Goal: Obtain resource: Obtain resource

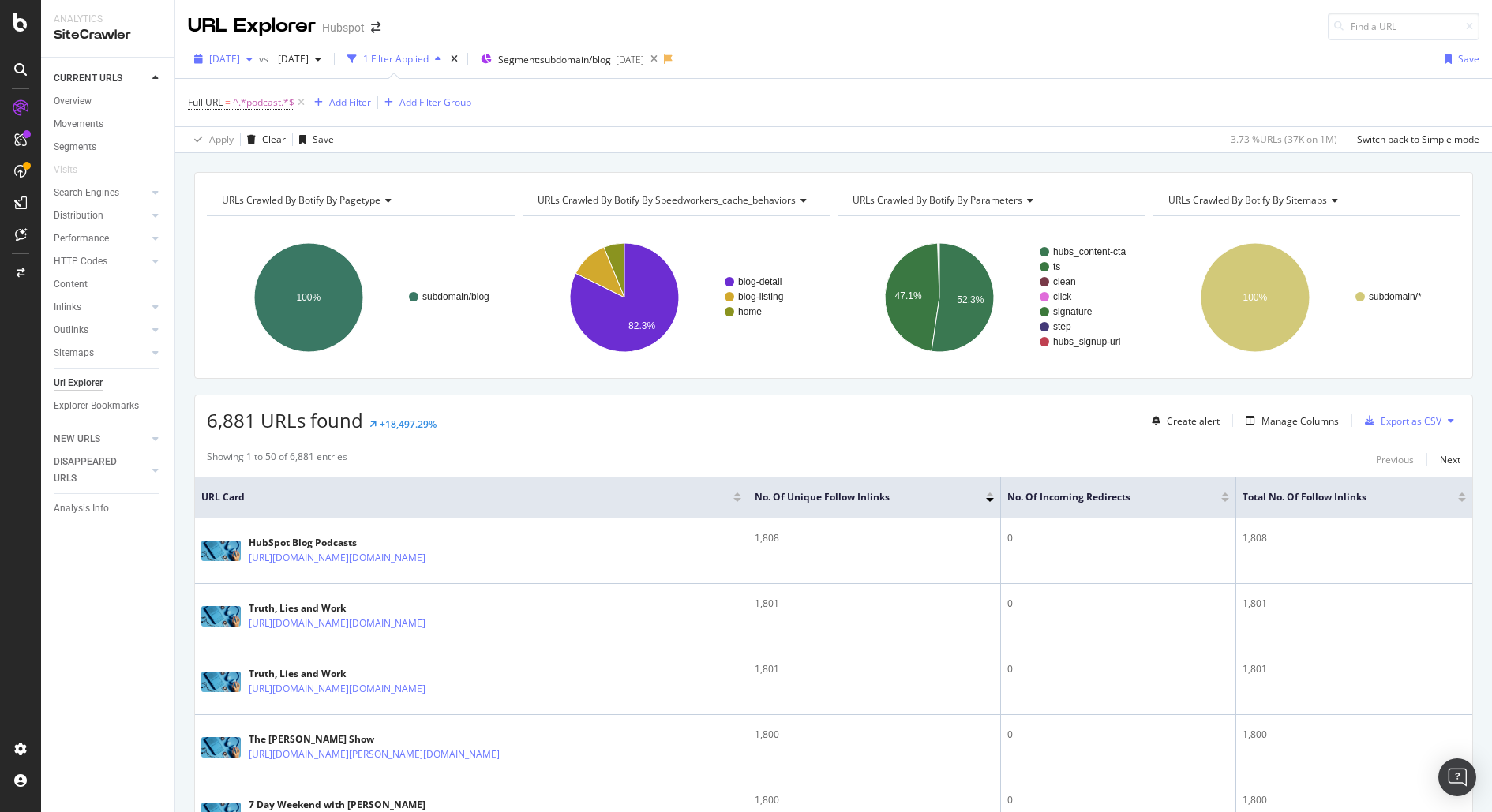
click at [240, 58] on span "2025 Aug. 5th" at bounding box center [225, 59] width 31 height 14
click at [328, 65] on div "2025 Jul. 8th" at bounding box center [299, 59] width 56 height 24
click at [259, 57] on div "button" at bounding box center [250, 59] width 19 height 9
click at [293, 115] on div "[DATE]" at bounding box center [253, 115] width 84 height 15
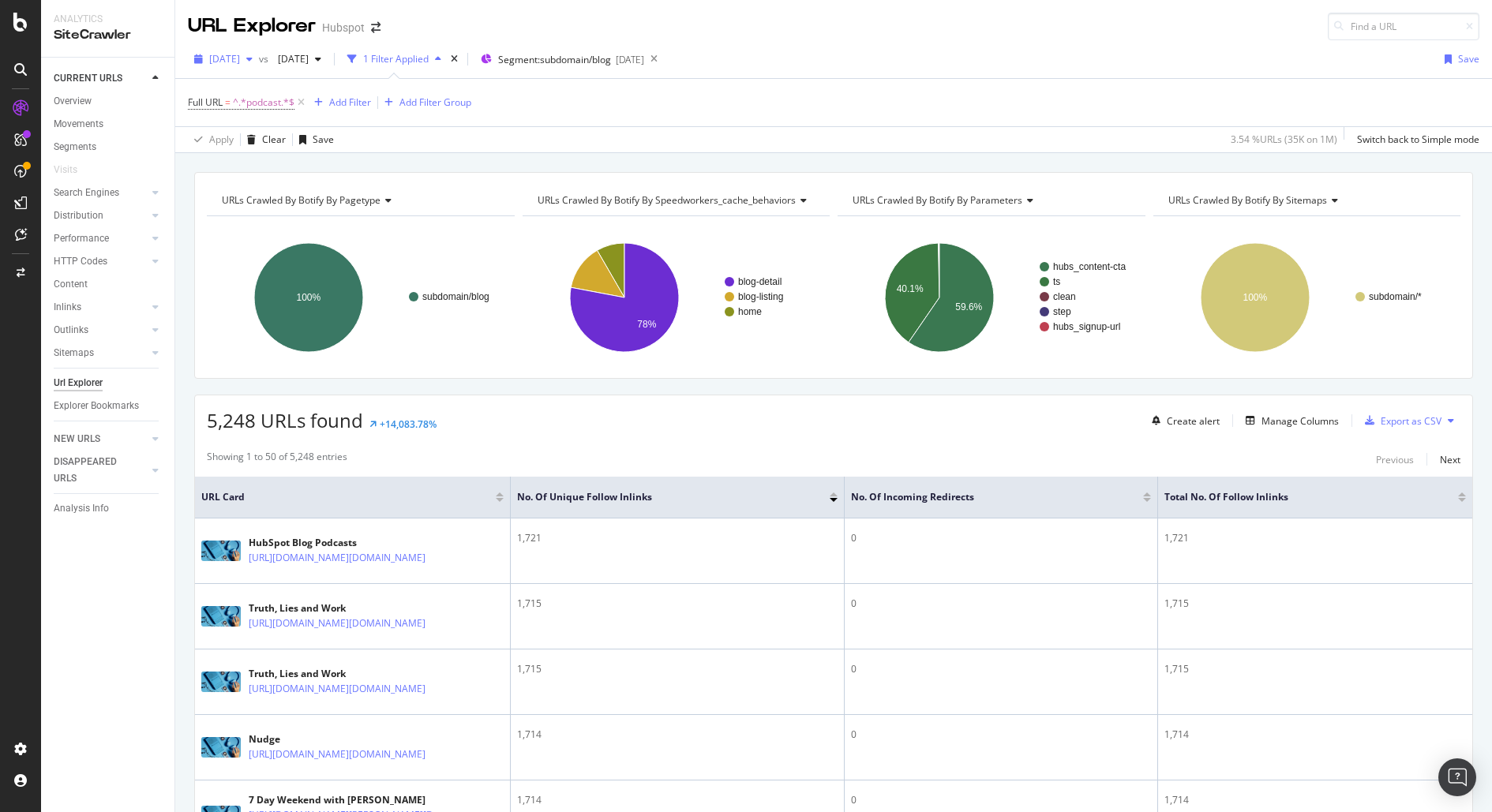
click at [234, 55] on span "[DATE]" at bounding box center [225, 59] width 31 height 14
click at [306, 52] on span "2025 Jul. 8th" at bounding box center [290, 59] width 37 height 14
click at [346, 117] on div "2025 Sep. 2nd 1.0M URLs" at bounding box center [384, 108] width 188 height 23
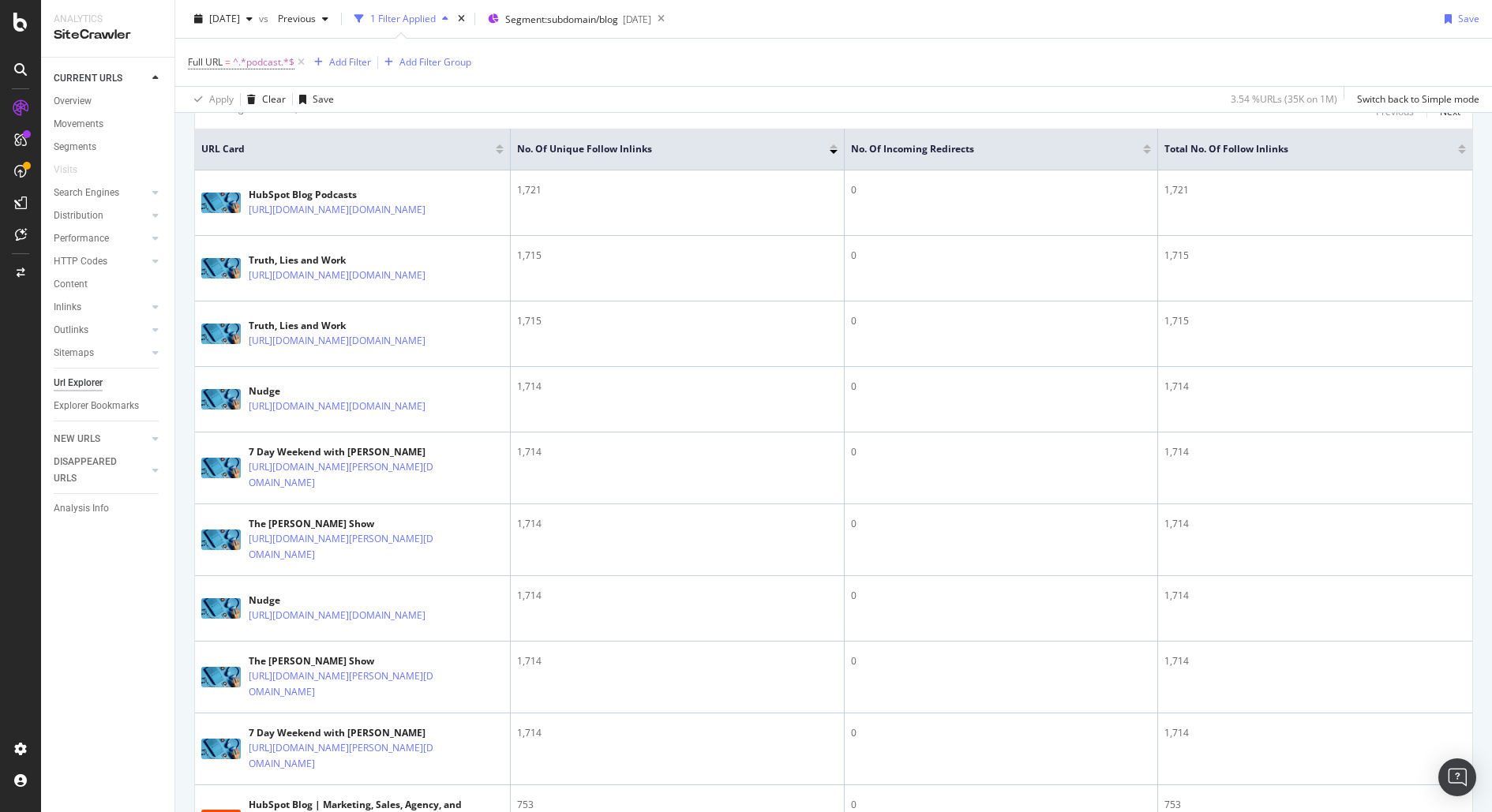
scroll to position [604, 0]
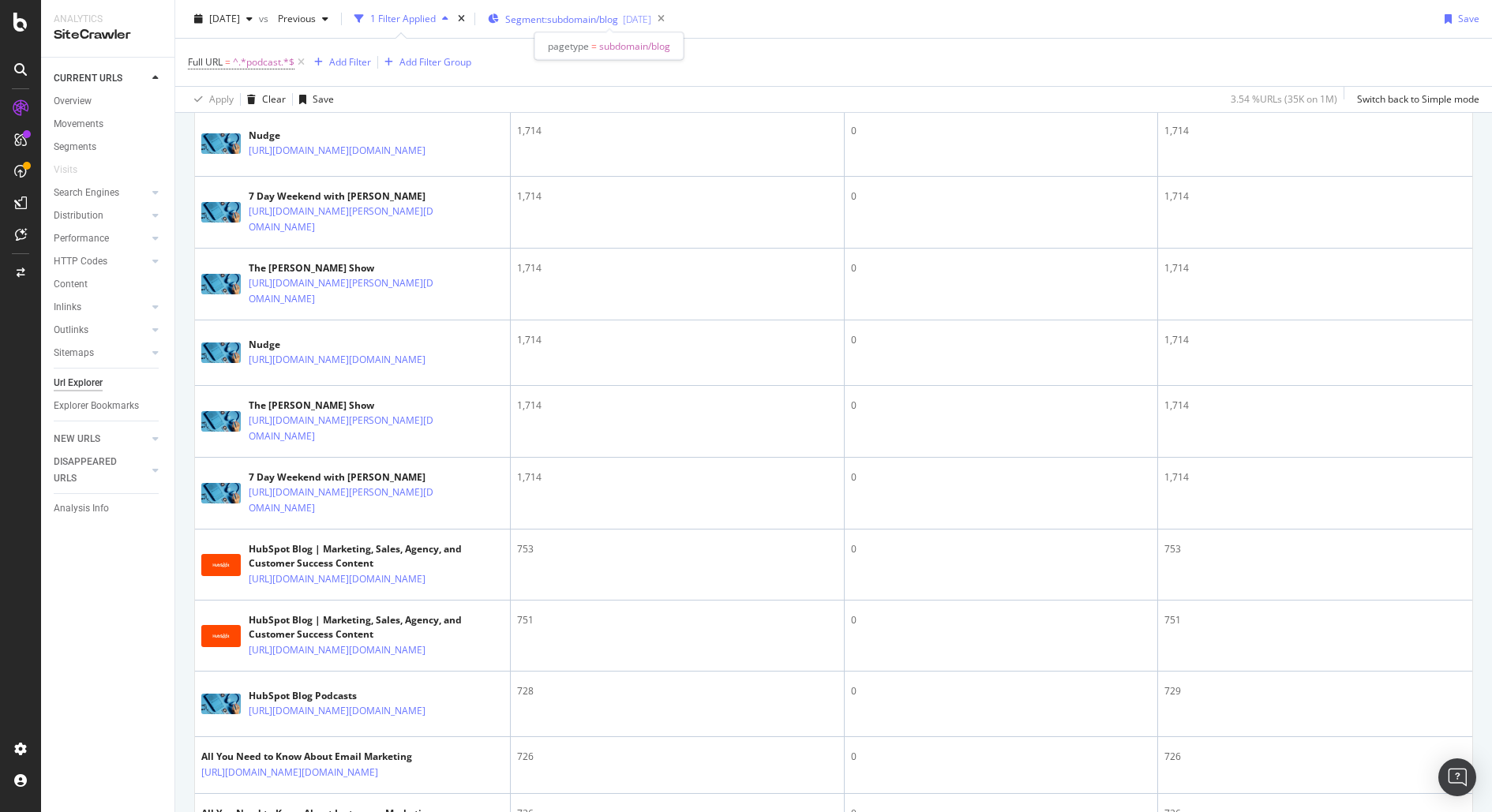
drag, startPoint x: 429, startPoint y: 496, endPoint x: 607, endPoint y: 19, distance: 509.1
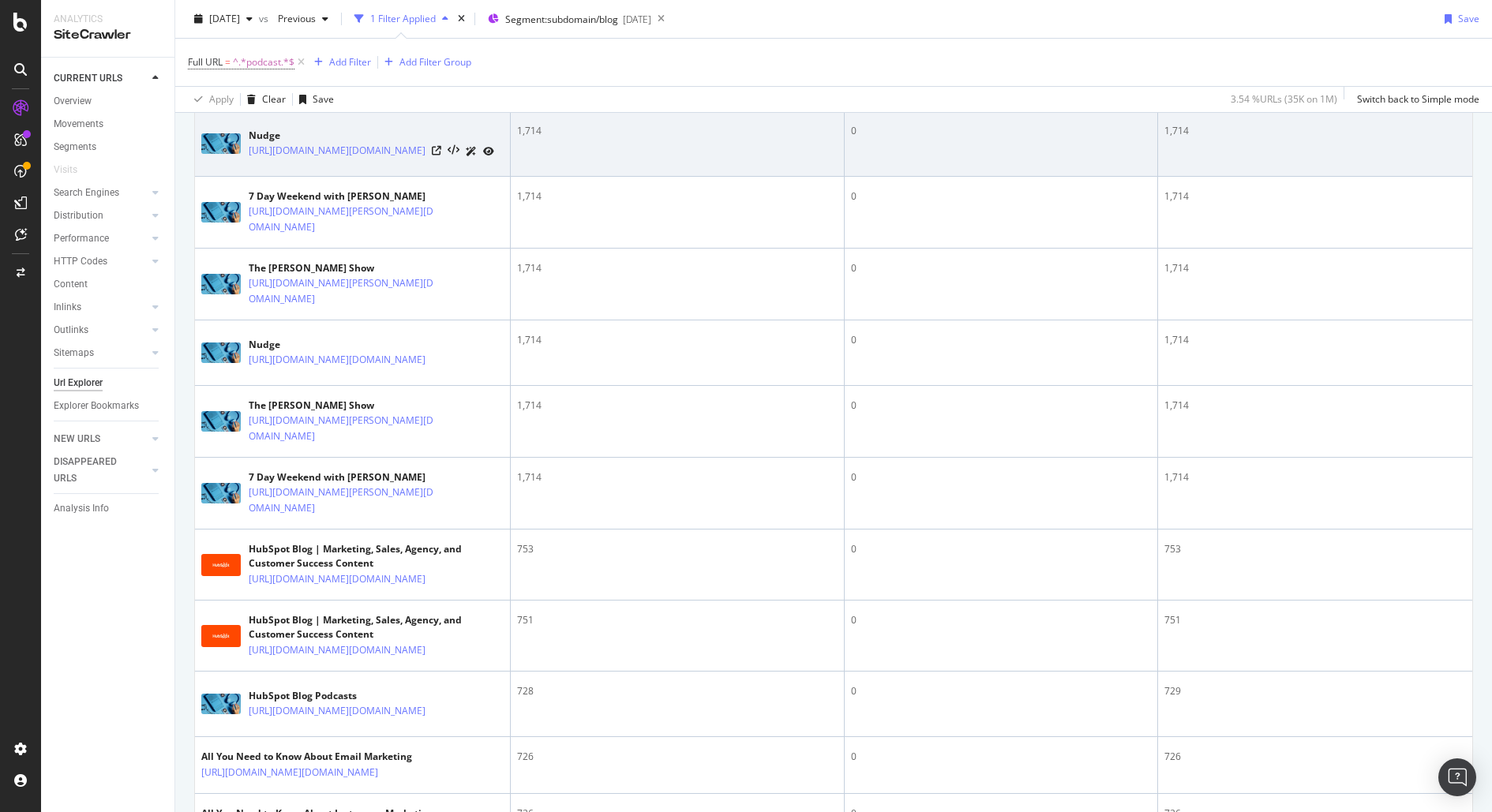
drag, startPoint x: 353, startPoint y: 300, endPoint x: 245, endPoint y: 238, distance: 124.5
click at [245, 177] on td "Nudge https://blog.hubspot.com/podcasts/nudge?hubs_content=blog.hubspot.com/&hu…" at bounding box center [353, 144] width 316 height 65
copy link "https://blog.hubspot.com/podcasts/nudge?hubs_content=blog.hubspot.com/&hubs_con…"
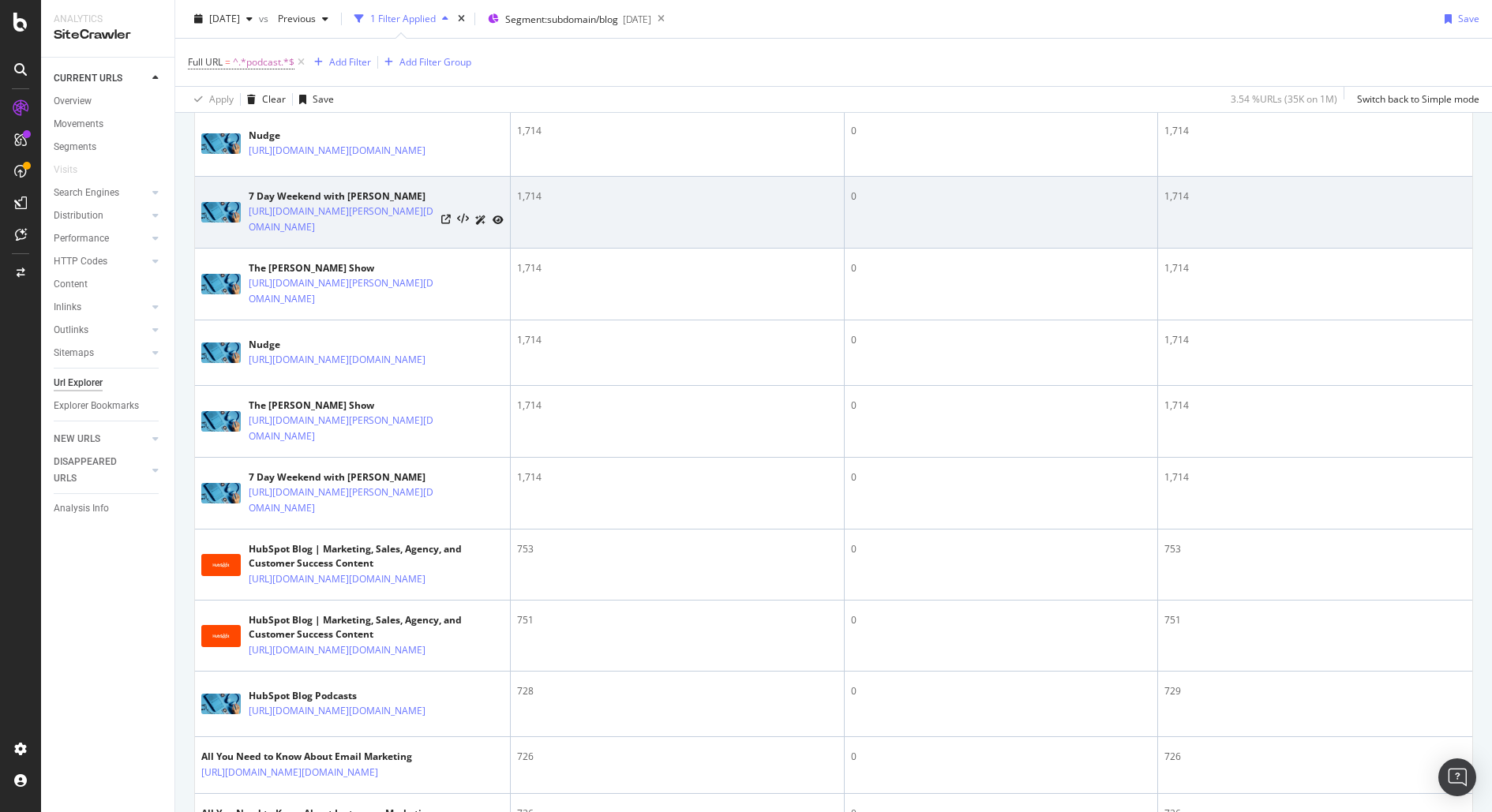
drag, startPoint x: 240, startPoint y: 340, endPoint x: 426, endPoint y: 400, distance: 195.4
click at [426, 249] on td "7 Day Weekend with Laura Anderson https://blog.hubspot.com/podcasts/7-Day-Weeke…" at bounding box center [353, 213] width 316 height 72
click at [213, 249] on td "7 Day Weekend with Laura Anderson https://blog.hubspot.com/podcasts/7-Day-Weeke…" at bounding box center [353, 213] width 316 height 72
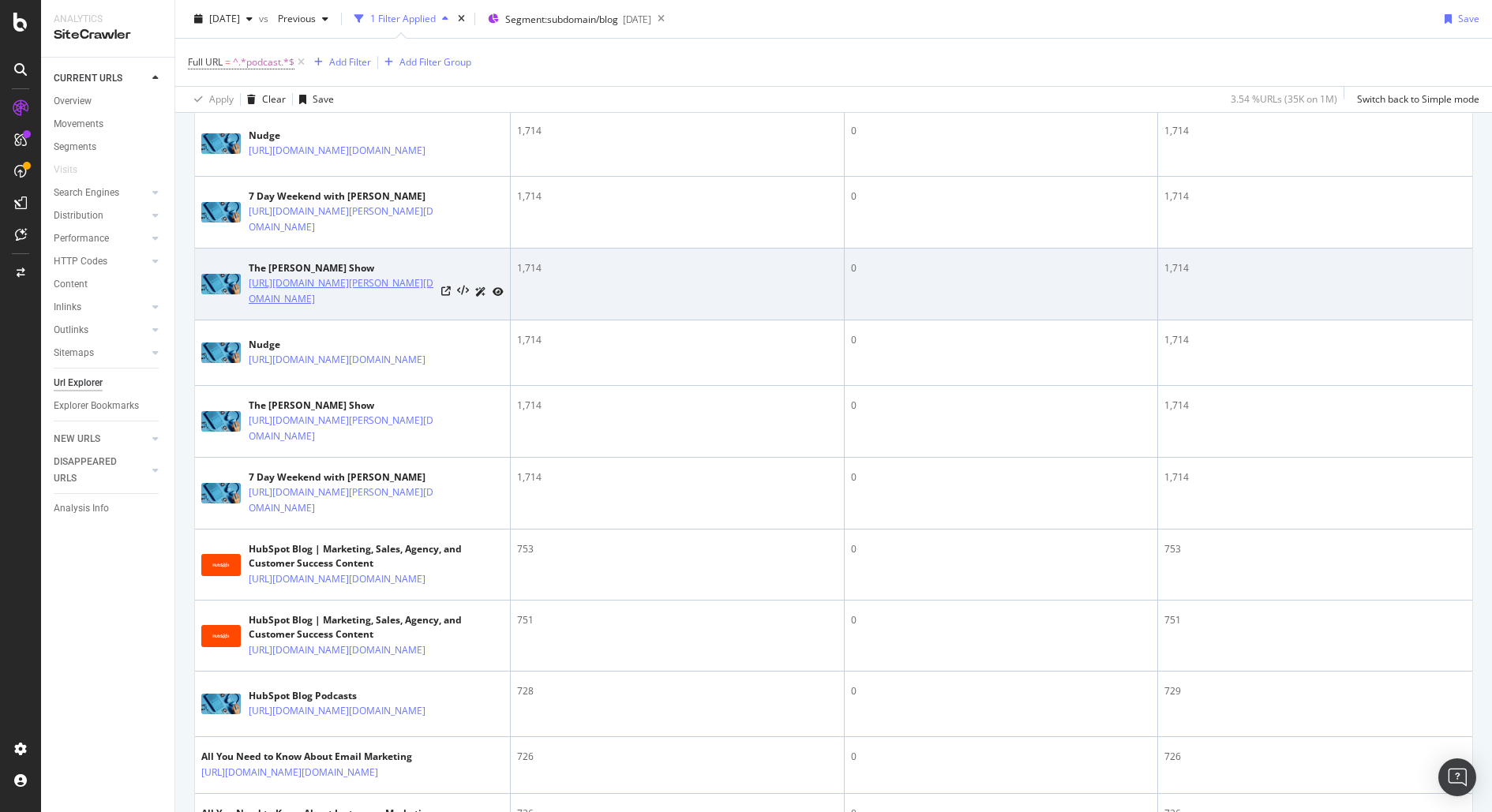
drag, startPoint x: 243, startPoint y: 345, endPoint x: 418, endPoint y: 489, distance: 226.6
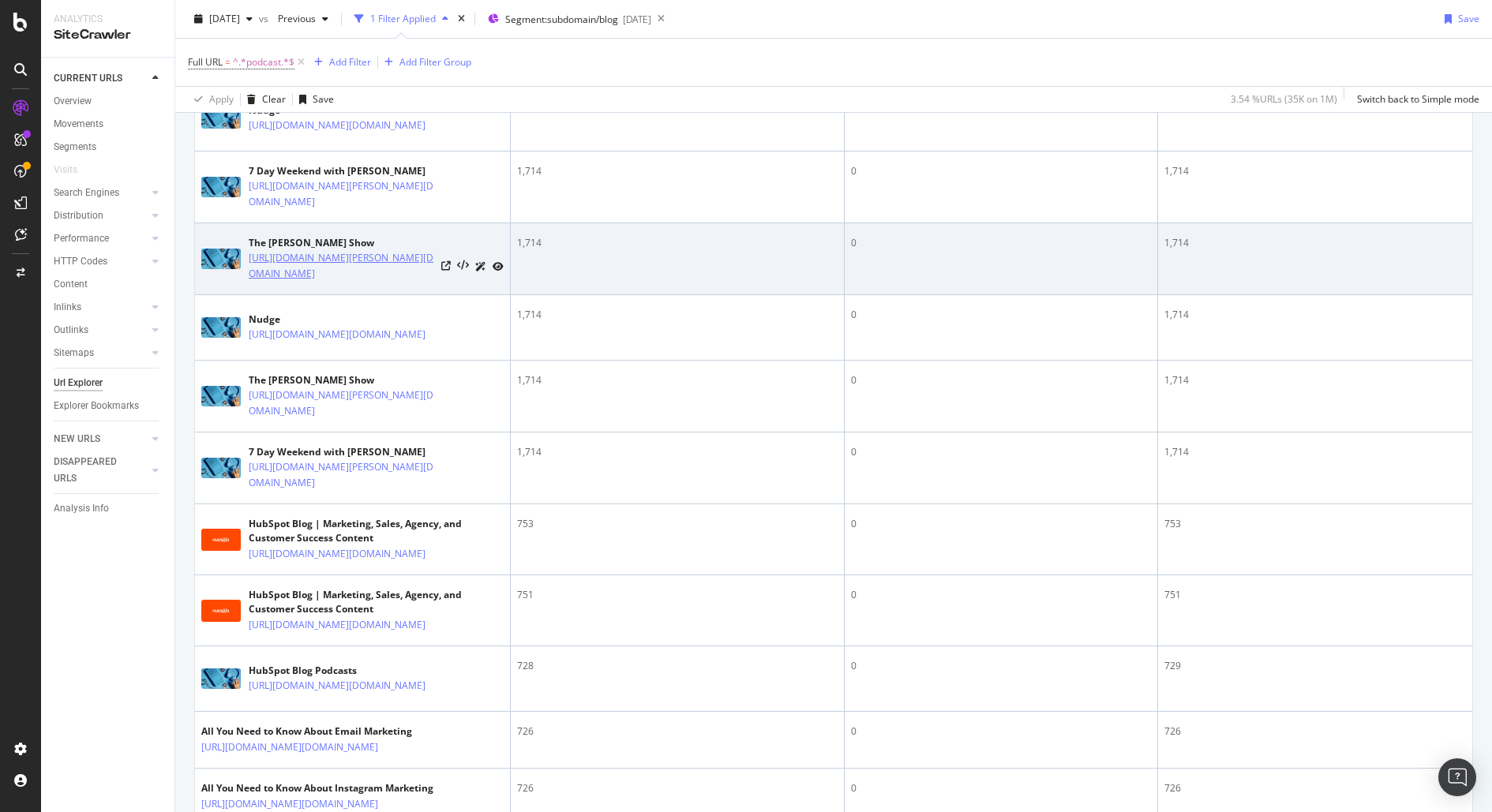
scroll to position [635, 0]
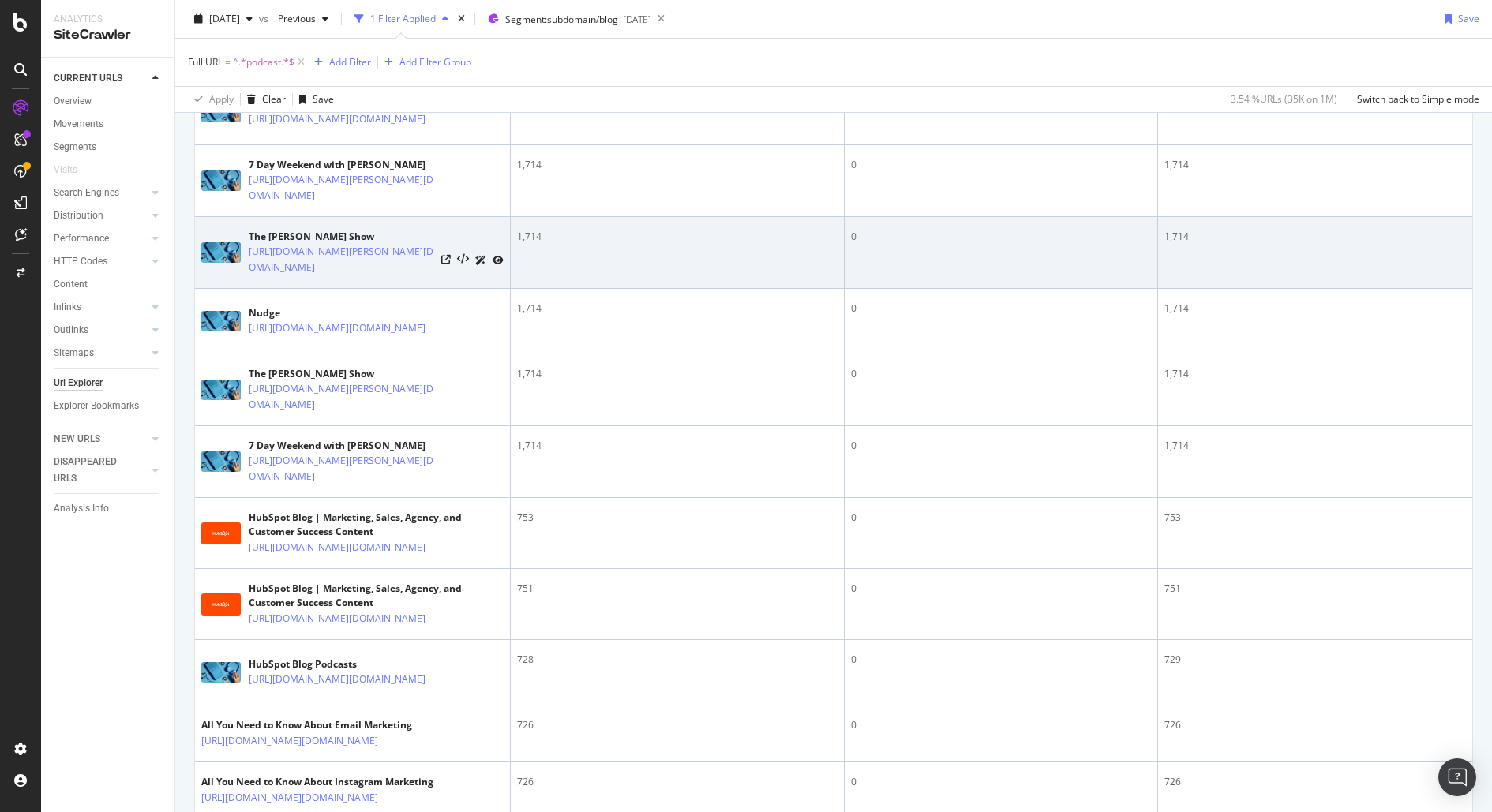
click at [400, 289] on td "The Ross Simmonds Show https://blog.hubspot.com/podcasts/the-ross-simmonds-show…" at bounding box center [353, 253] width 316 height 72
click at [368, 275] on link "[URL][DOMAIN_NAME][PERSON_NAME][DOMAIN_NAME]" at bounding box center [341, 259] width 186 height 32
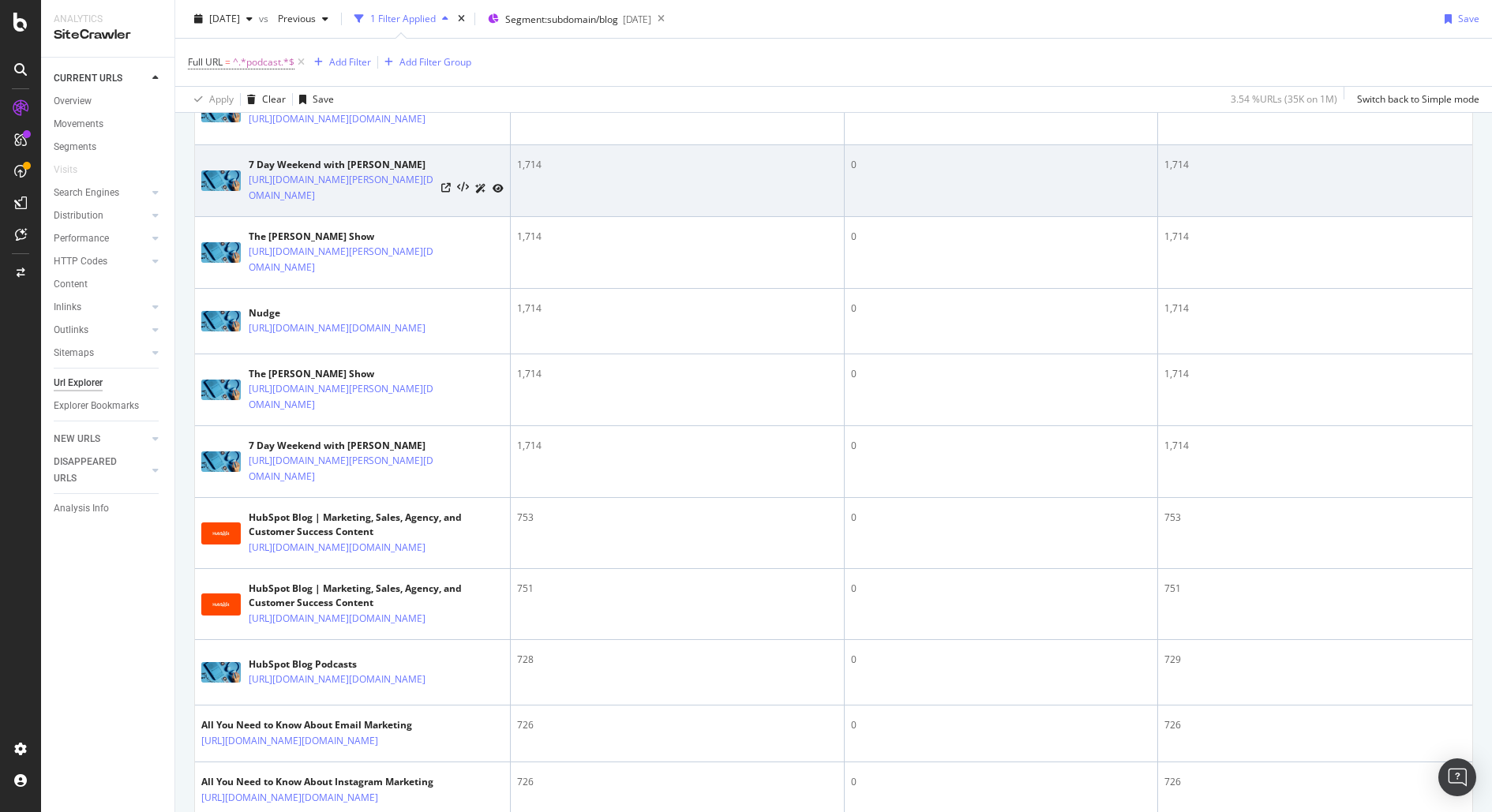
drag, startPoint x: 243, startPoint y: 314, endPoint x: 461, endPoint y: 370, distance: 225.1
click at [461, 217] on td "7 Day Weekend with Laura Anderson https://blog.hubspot.com/podcasts/7-Day-Weeke…" at bounding box center [353, 181] width 316 height 72
copy div "7 Day Weekend with Laura Anderson https://blog.hubspot.com/podcasts/7-Day-Weeke…"
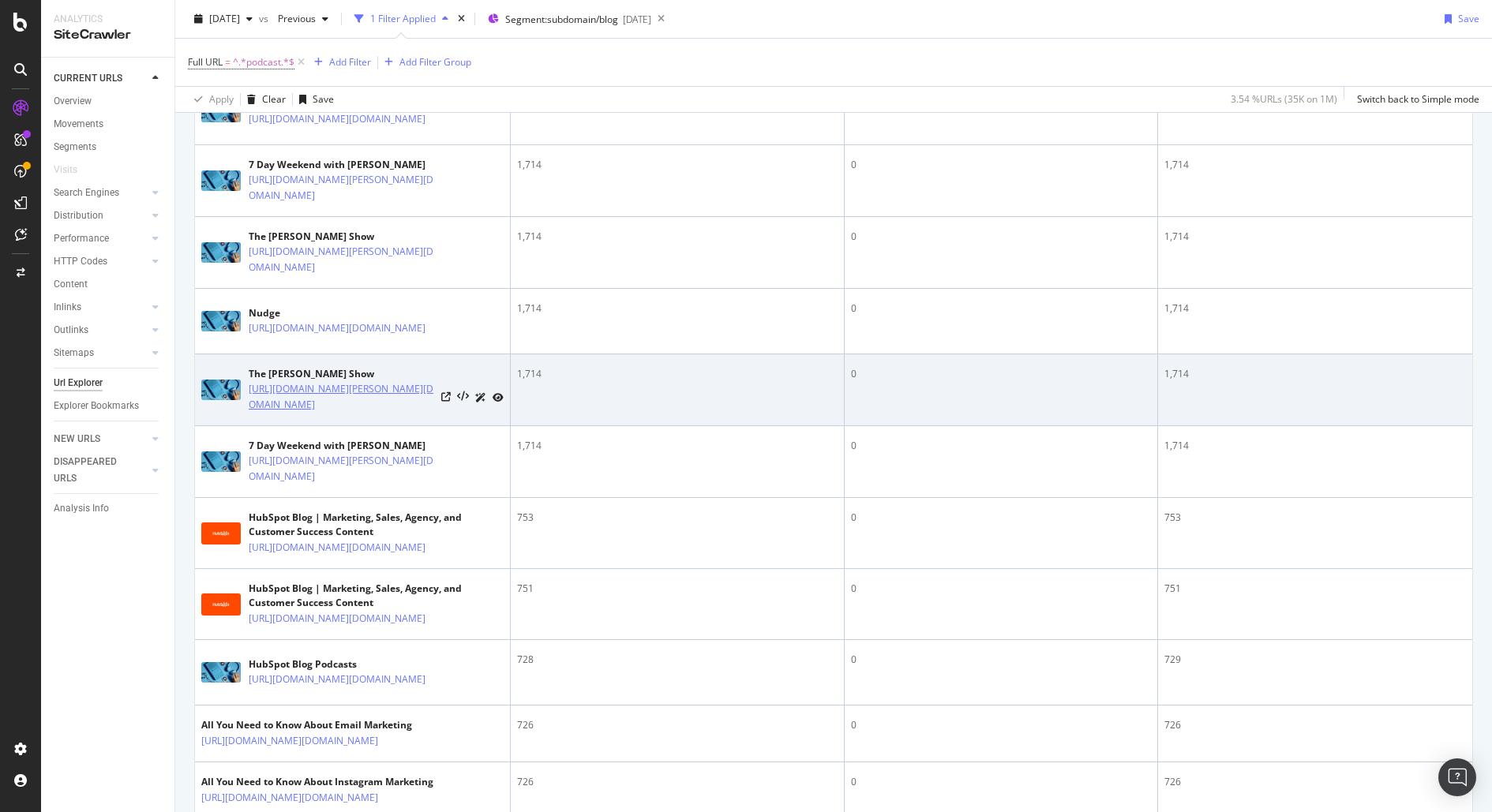
drag, startPoint x: 238, startPoint y: 602, endPoint x: 423, endPoint y: 676, distance: 199.3
click at [423, 412] on div "The Ross Simmonds Show https://blog.hubspot.com/podcasts/the-ross-simmonds-show…" at bounding box center [353, 389] width 302 height 45
copy div "The Ross Simmonds Show https://blog.hubspot.com/podcasts/the-ross-simmonds-show…"
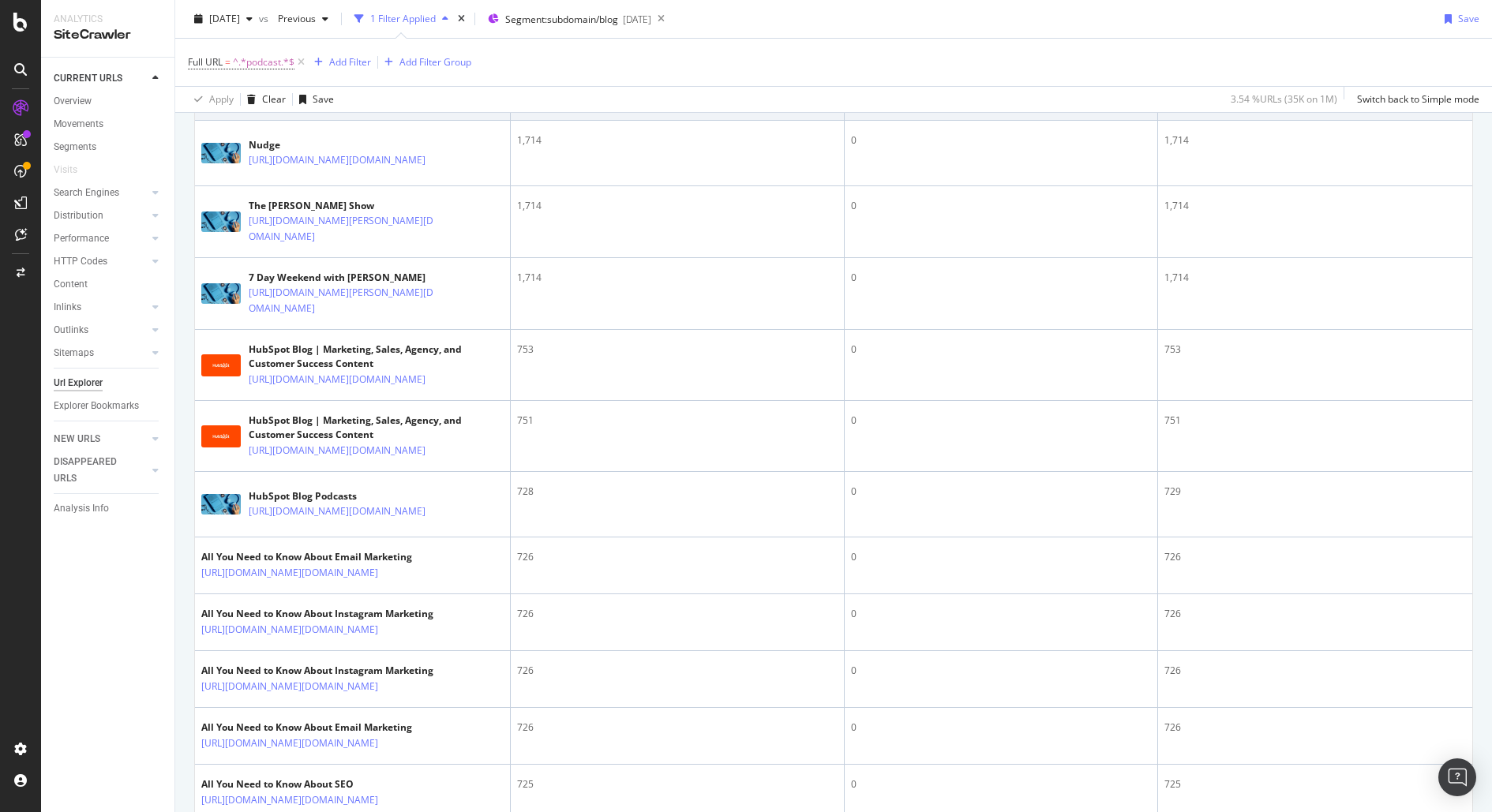
scroll to position [814, 0]
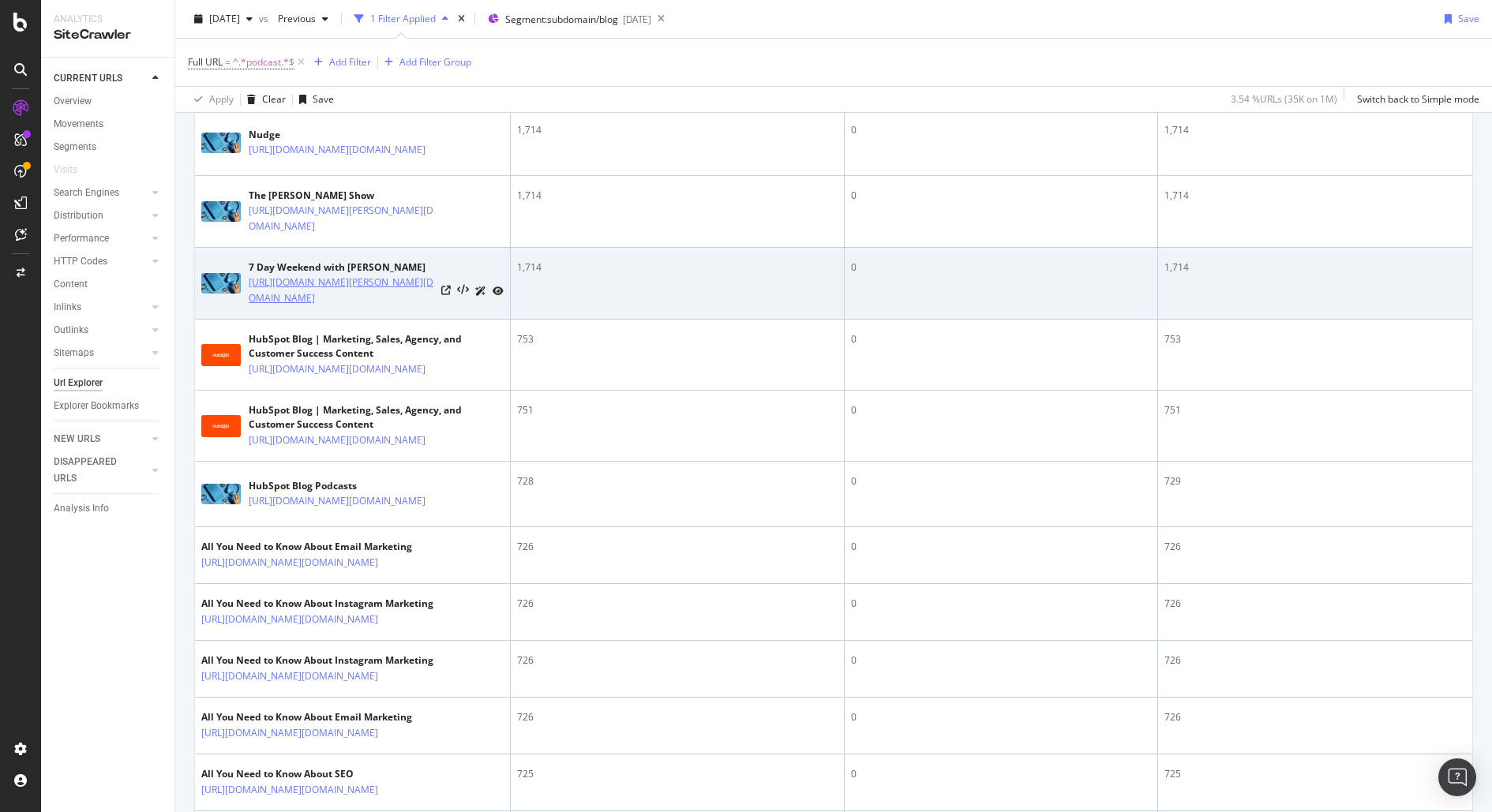
drag, startPoint x: 234, startPoint y: 527, endPoint x: 416, endPoint y: 597, distance: 195.0
click at [416, 306] on div "7 Day Weekend with Laura Anderson https://blog.hubspot.com/podcasts/7-Day-Weeke…" at bounding box center [353, 283] width 302 height 45
copy div "7 Day Weekend with Laura Anderson https://blog.hubspot.com/podcasts/7-Day-Weeke…"
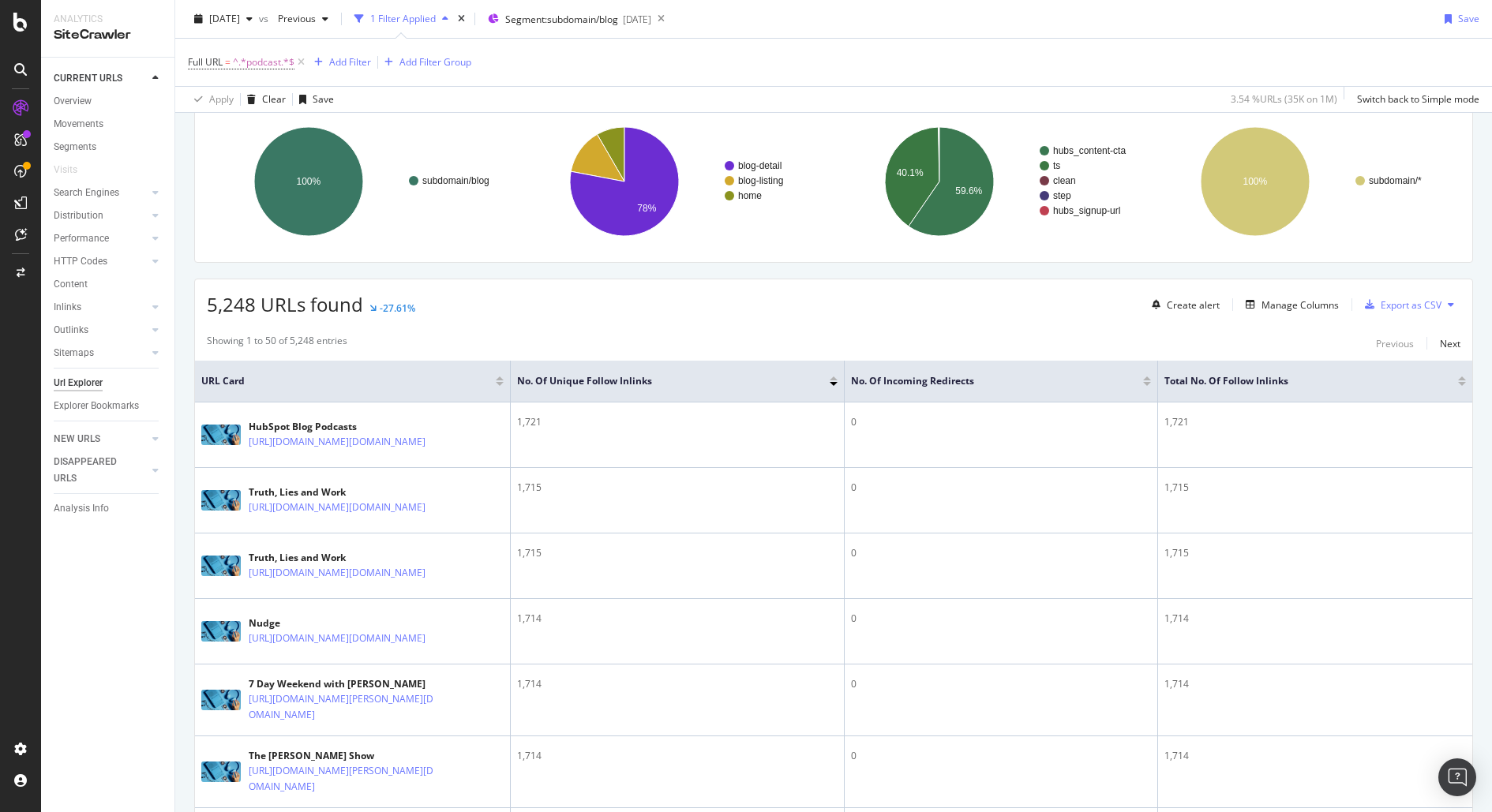
scroll to position [143, 0]
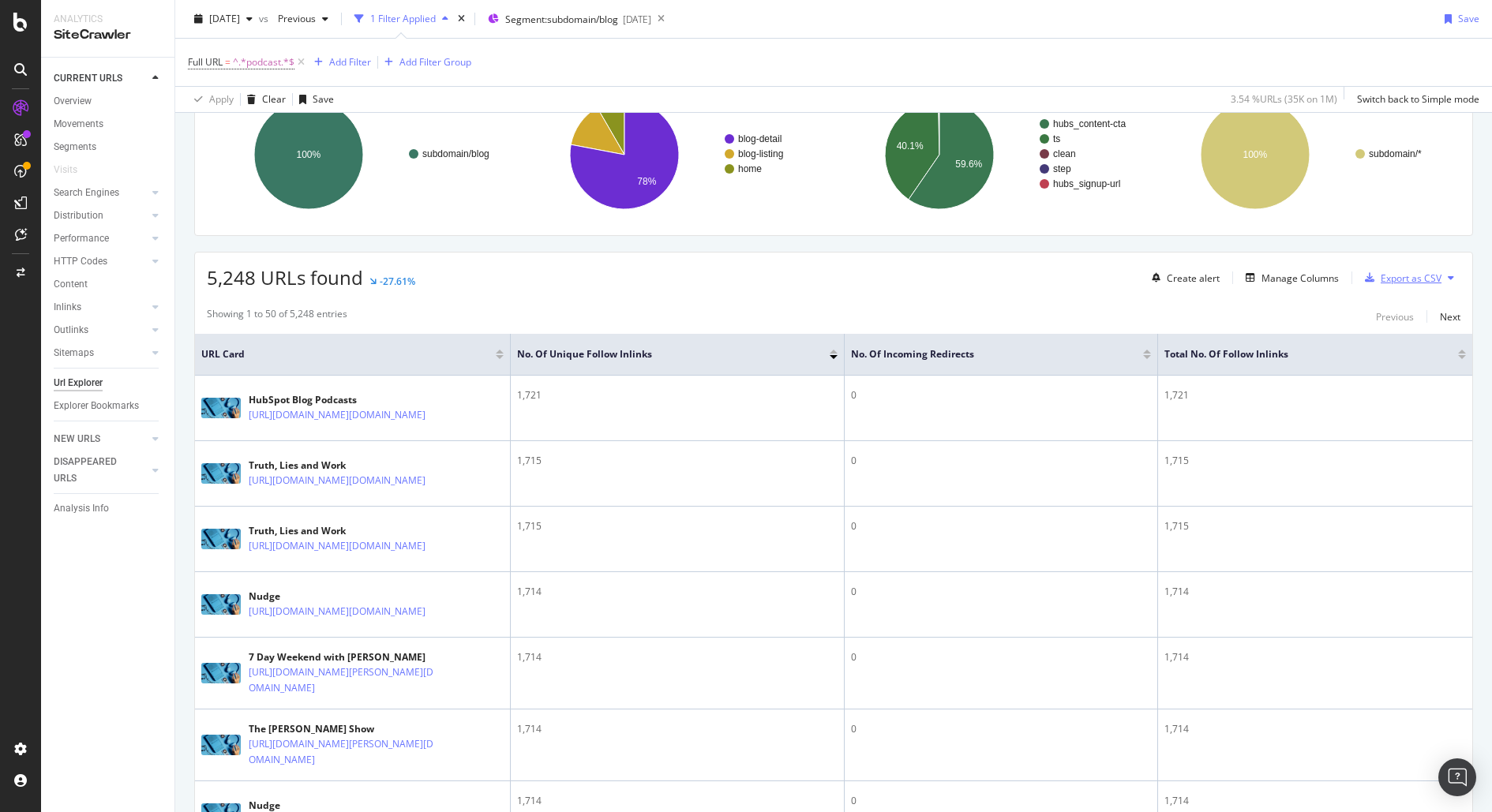
click at [1396, 273] on div "Export as CSV" at bounding box center [1411, 279] width 61 height 14
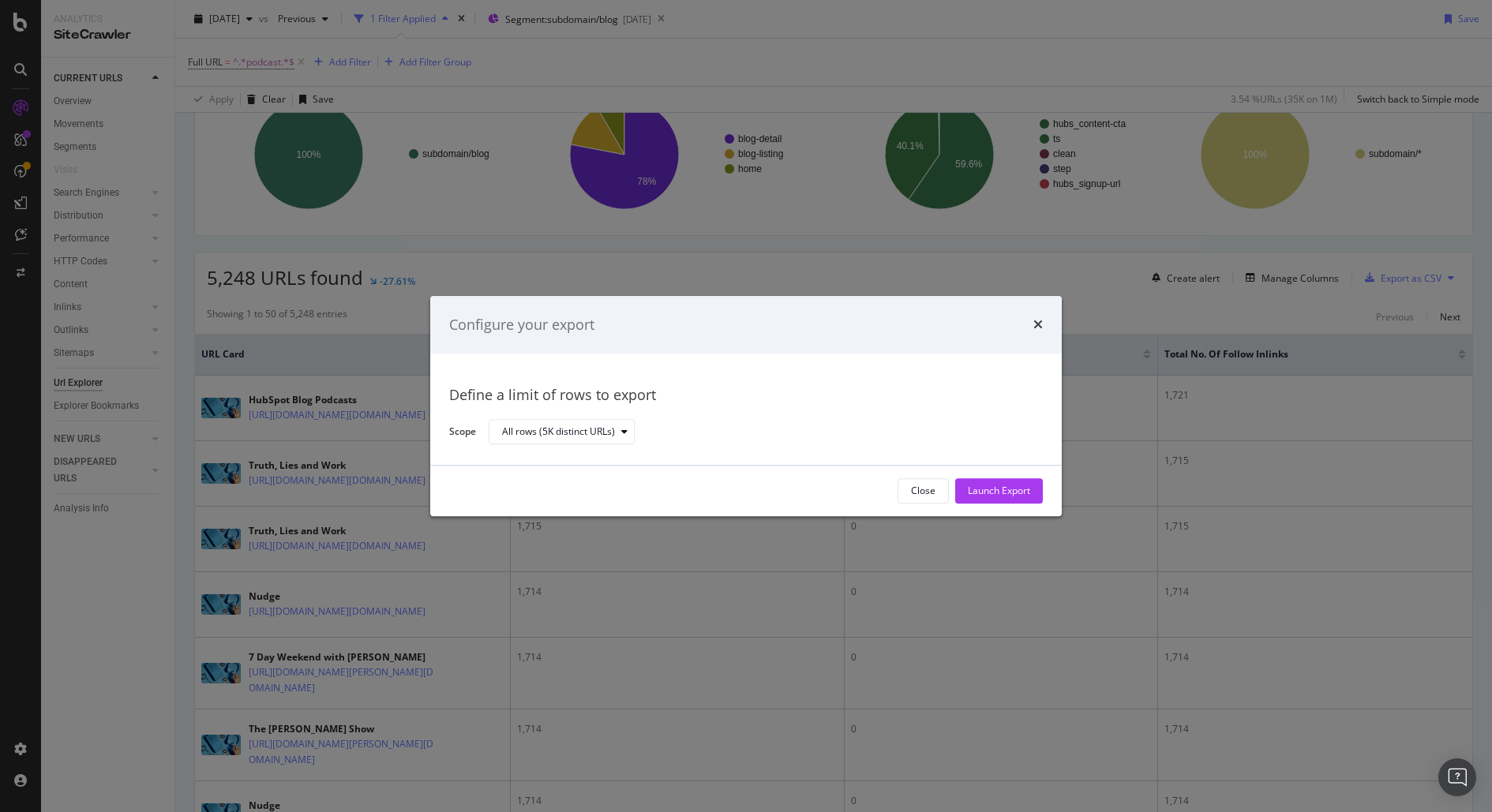
click at [550, 455] on div "Define a limit of rows to export Scope All rows (5K distinct URLs)" at bounding box center [746, 410] width 631 height 111
click at [553, 431] on div "All rows (5K distinct URLs)" at bounding box center [559, 432] width 113 height 9
click at [741, 414] on div "Define a limit of rows to export Scope All rows (5K distinct URLs)" at bounding box center [746, 410] width 594 height 74
click at [1006, 490] on div "Launch Export" at bounding box center [999, 491] width 63 height 14
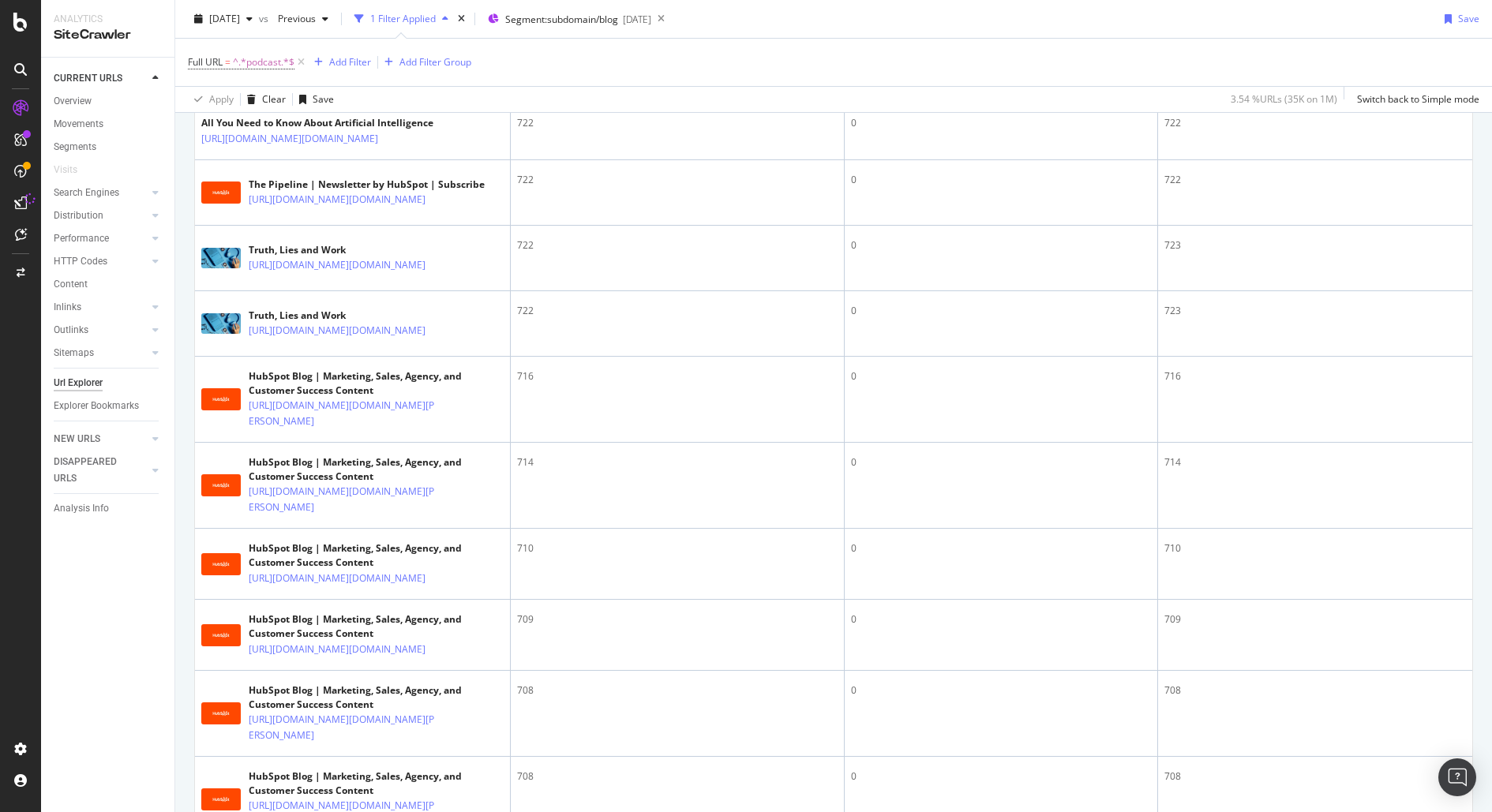
scroll to position [2124, 0]
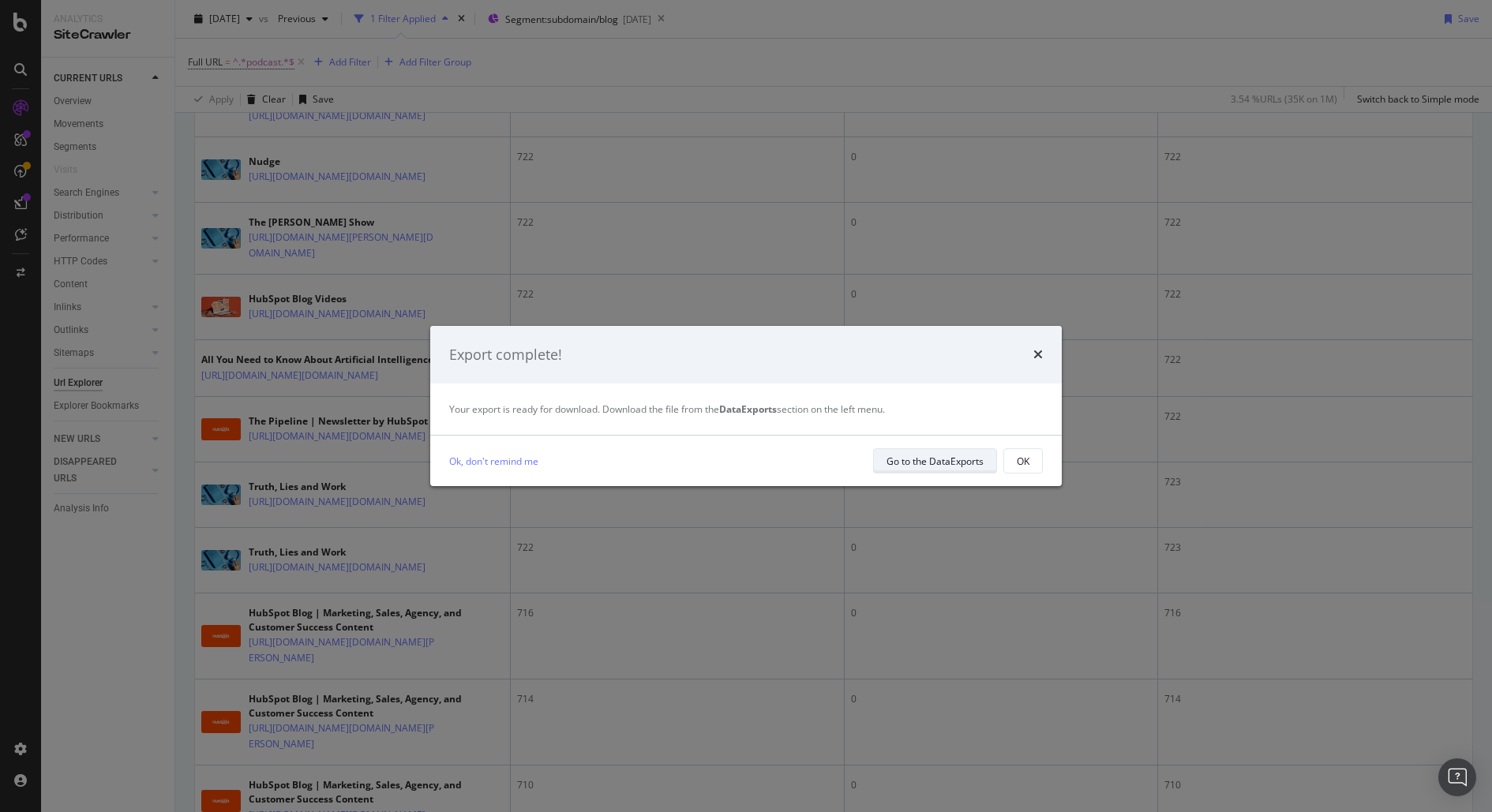
click at [912, 454] on div "Go to the DataExports" at bounding box center [935, 461] width 97 height 14
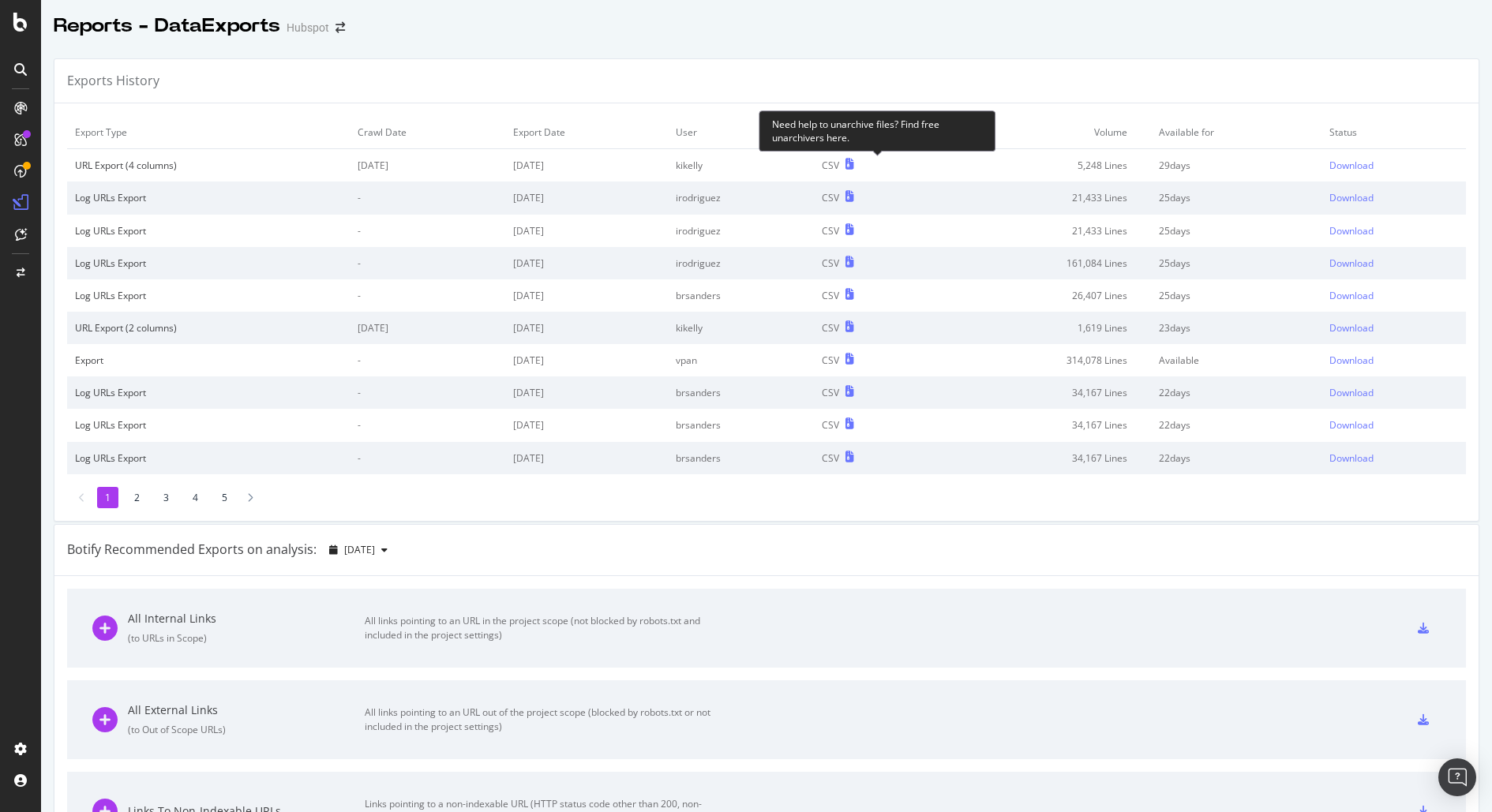
click at [855, 160] on icon at bounding box center [850, 164] width 9 height 11
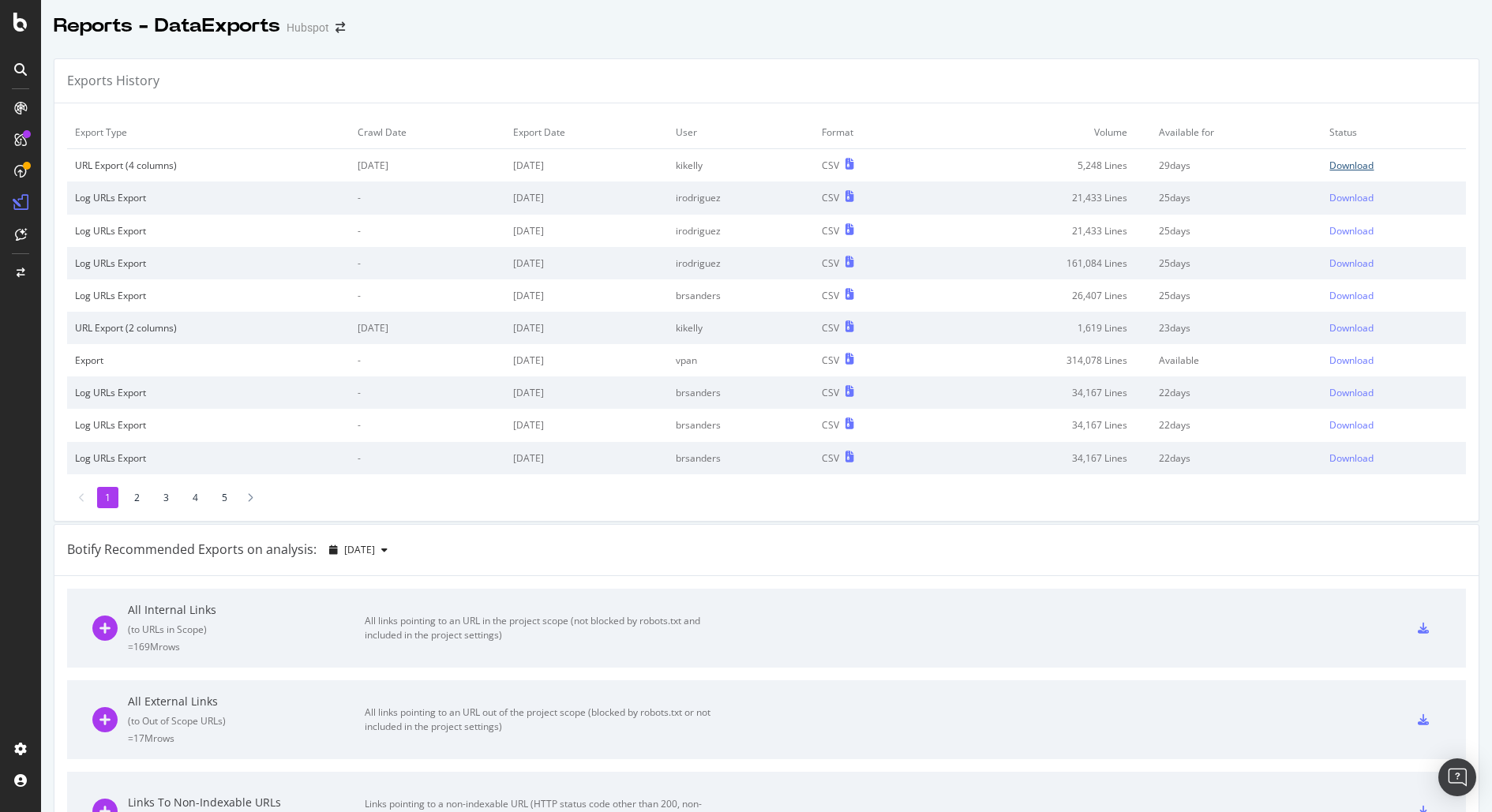
click at [1341, 161] on div "Download" at bounding box center [1352, 165] width 45 height 14
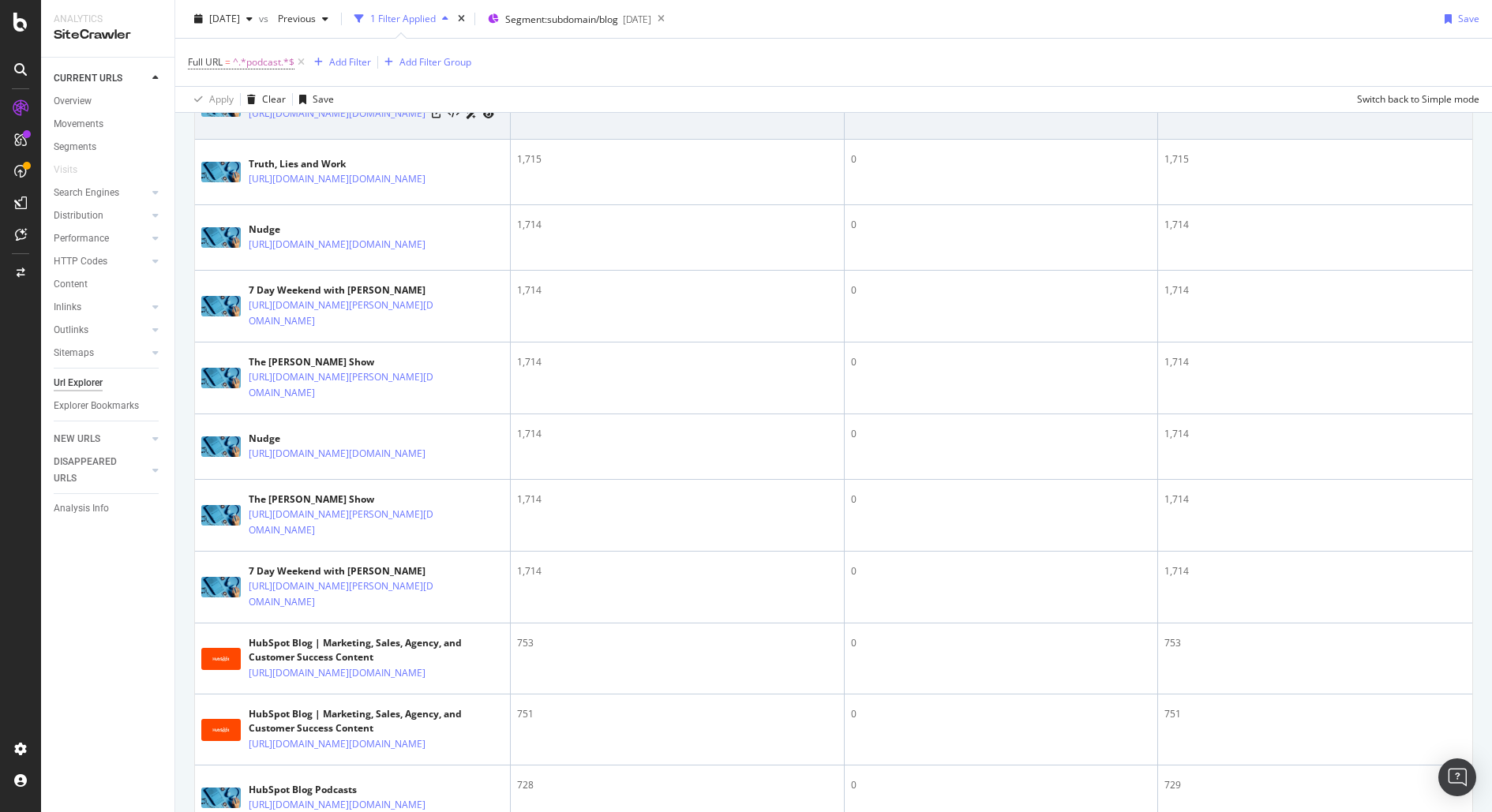
scroll to position [529, 0]
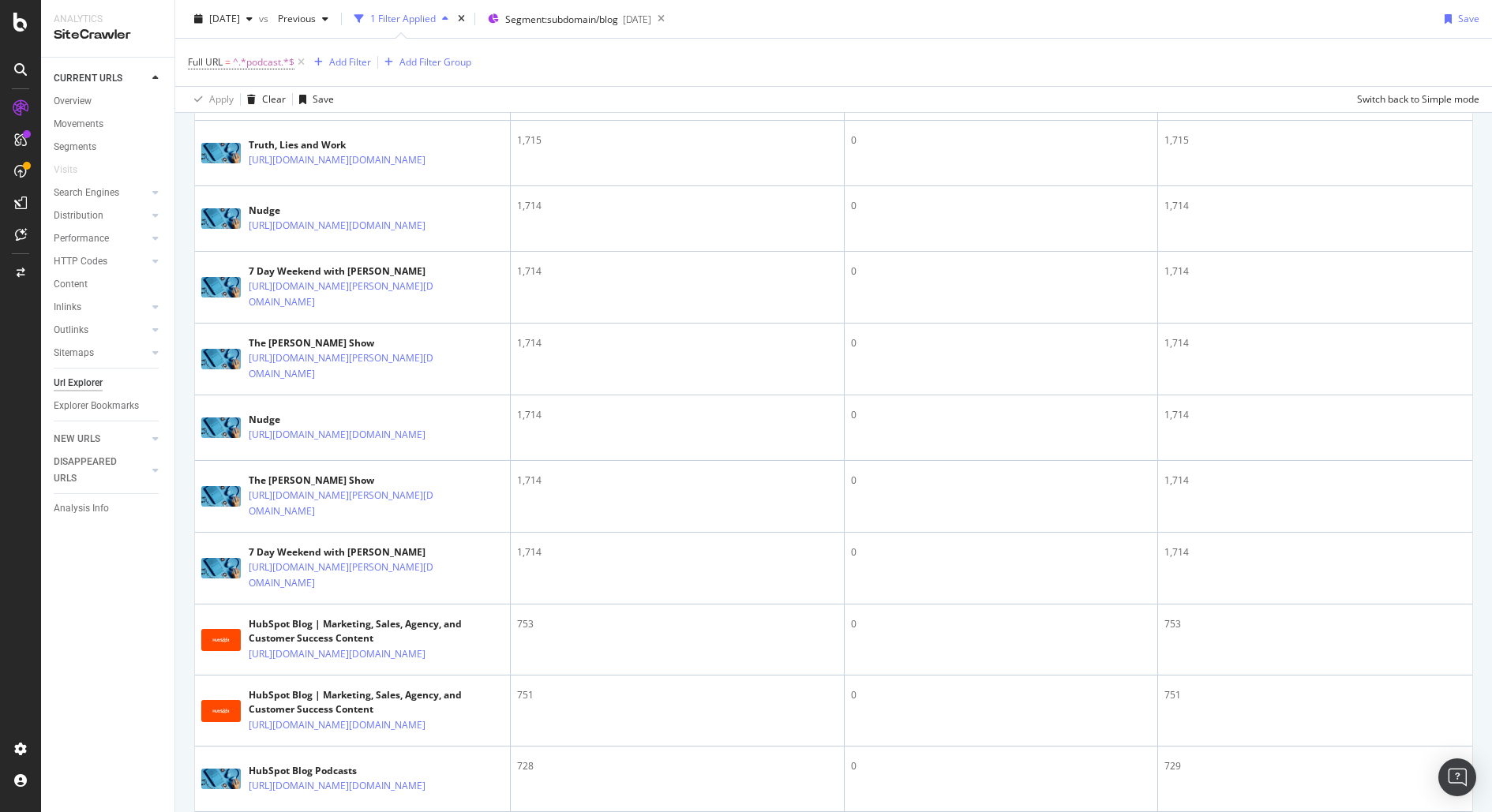
click at [1095, 15] on div "2025 Sep. 9th vs Previous 1 Filter Applied Segment: subdomain/blog 2025-08-29 S…" at bounding box center [833, 21] width 1317 height 32
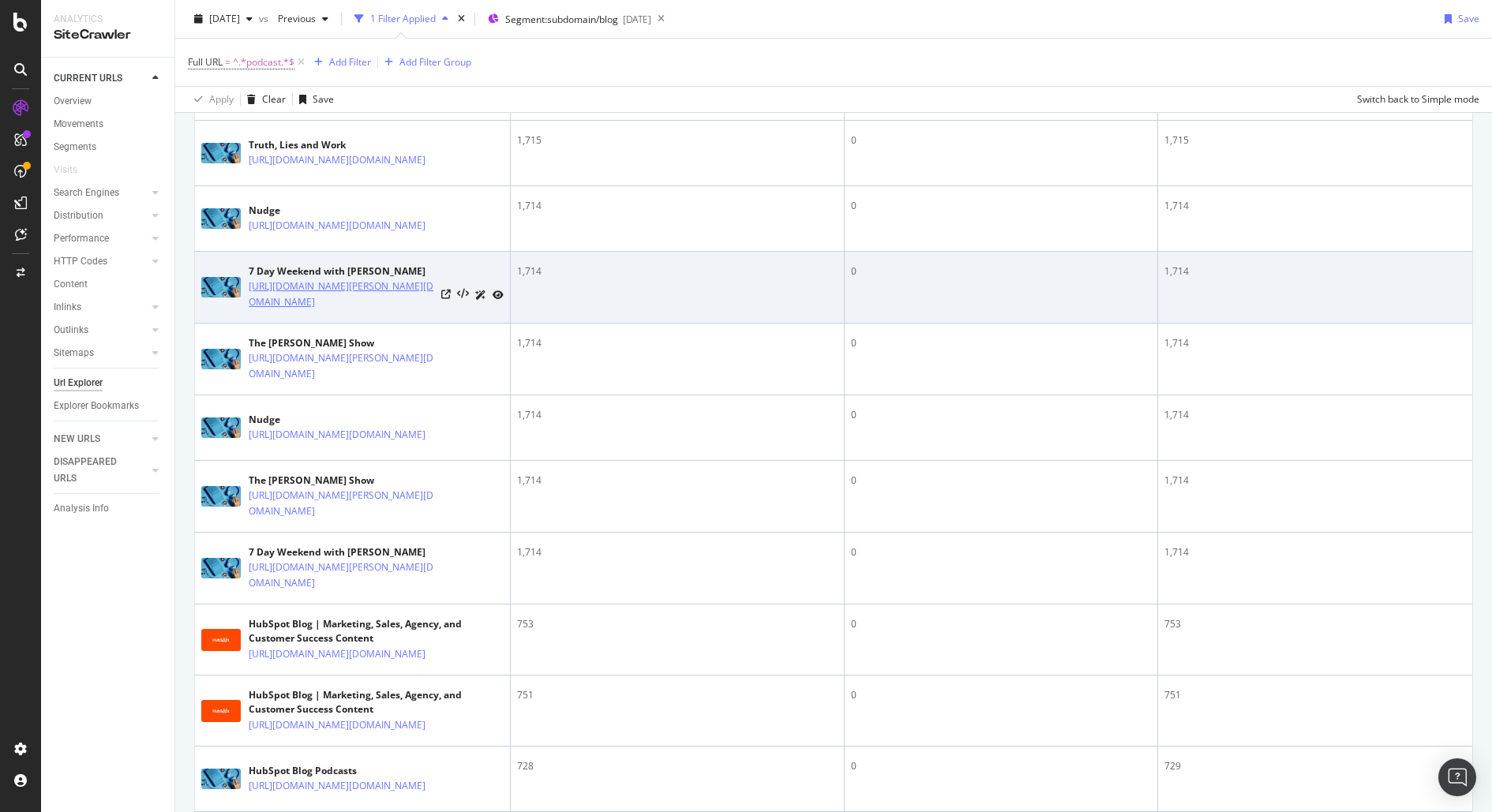
drag, startPoint x: 428, startPoint y: 474, endPoint x: 248, endPoint y: 422, distance: 187.4
click at [248, 323] on td "7 Day Weekend with Laura Anderson https://blog.hubspot.com/podcasts/7-Day-Weeke…" at bounding box center [353, 288] width 316 height 72
copy link "https://blog.hubspot.com/podcasts/7-Day-Weekend-with-Laura-Anderson?hubs_conten…"
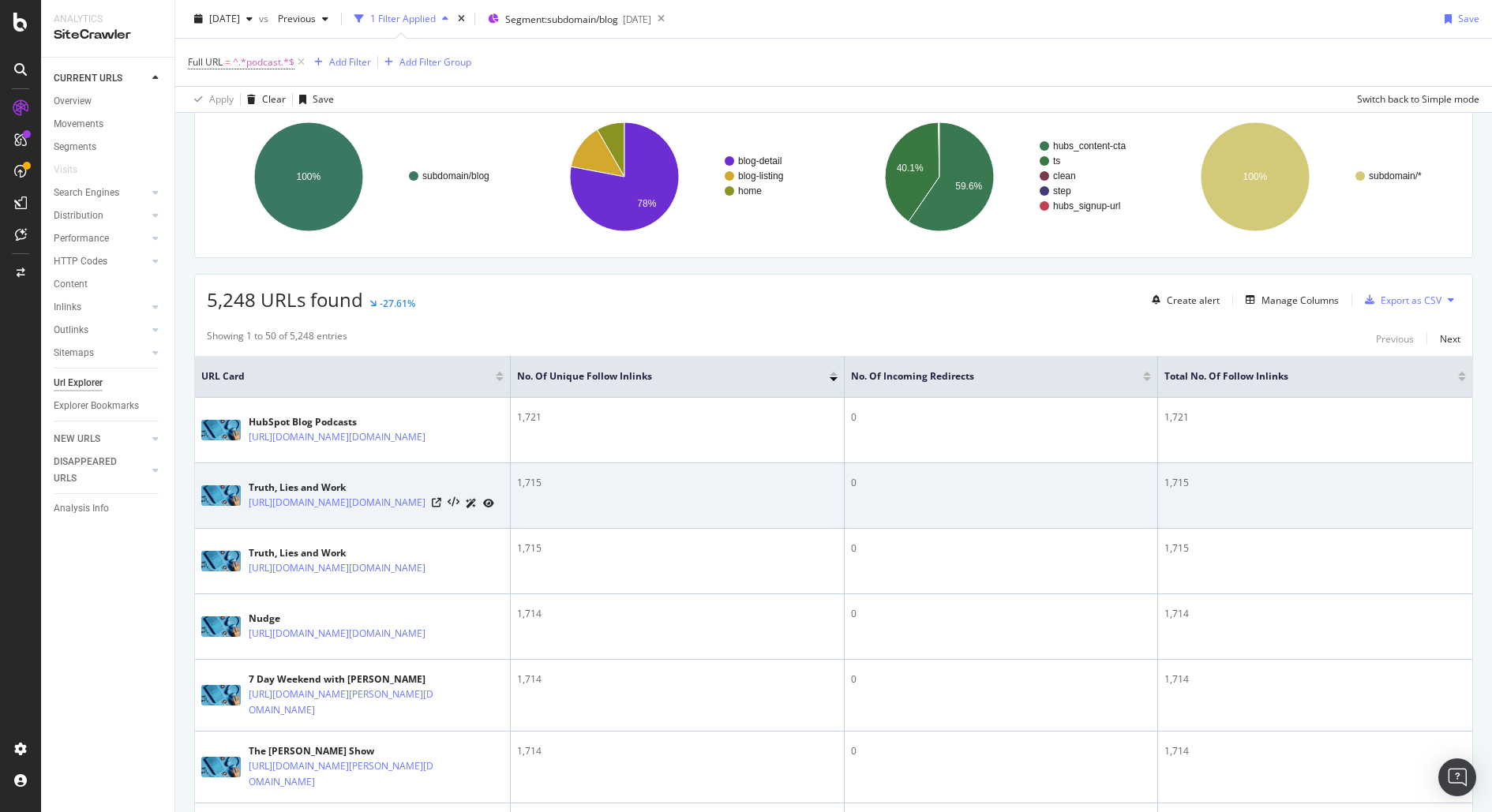
scroll to position [99, 0]
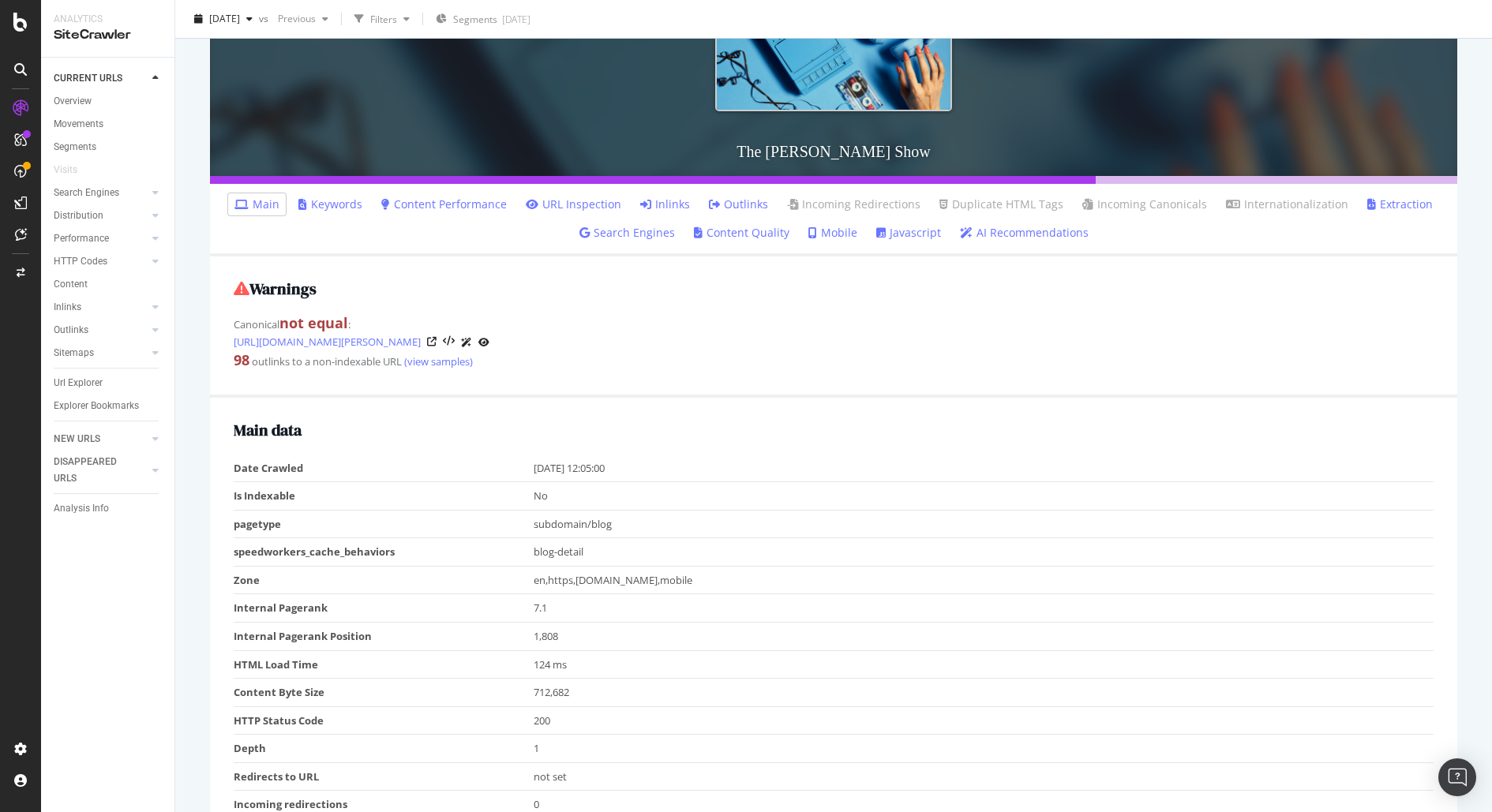
scroll to position [242, 0]
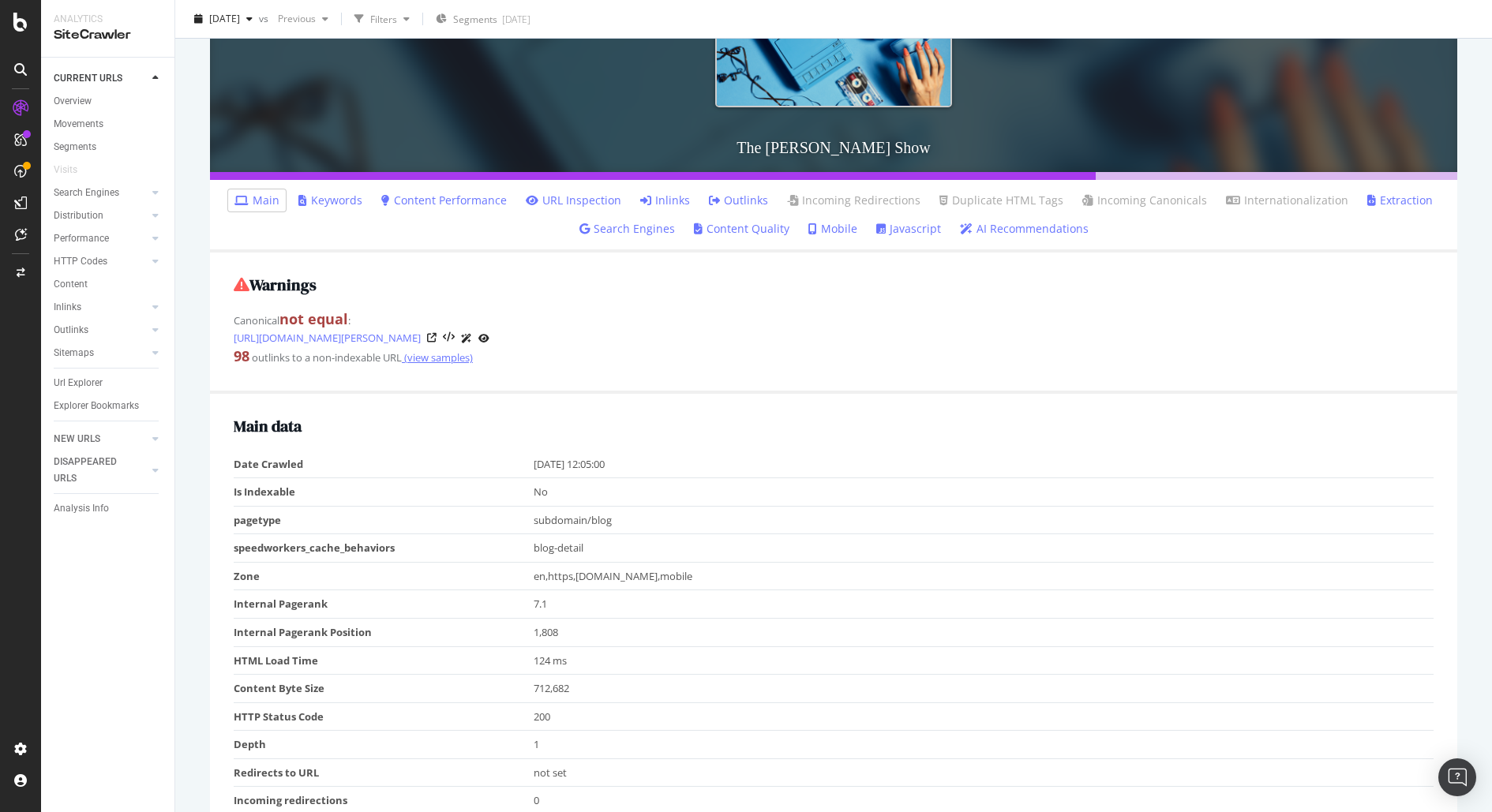
click at [440, 358] on link "(view samples)" at bounding box center [437, 358] width 71 height 15
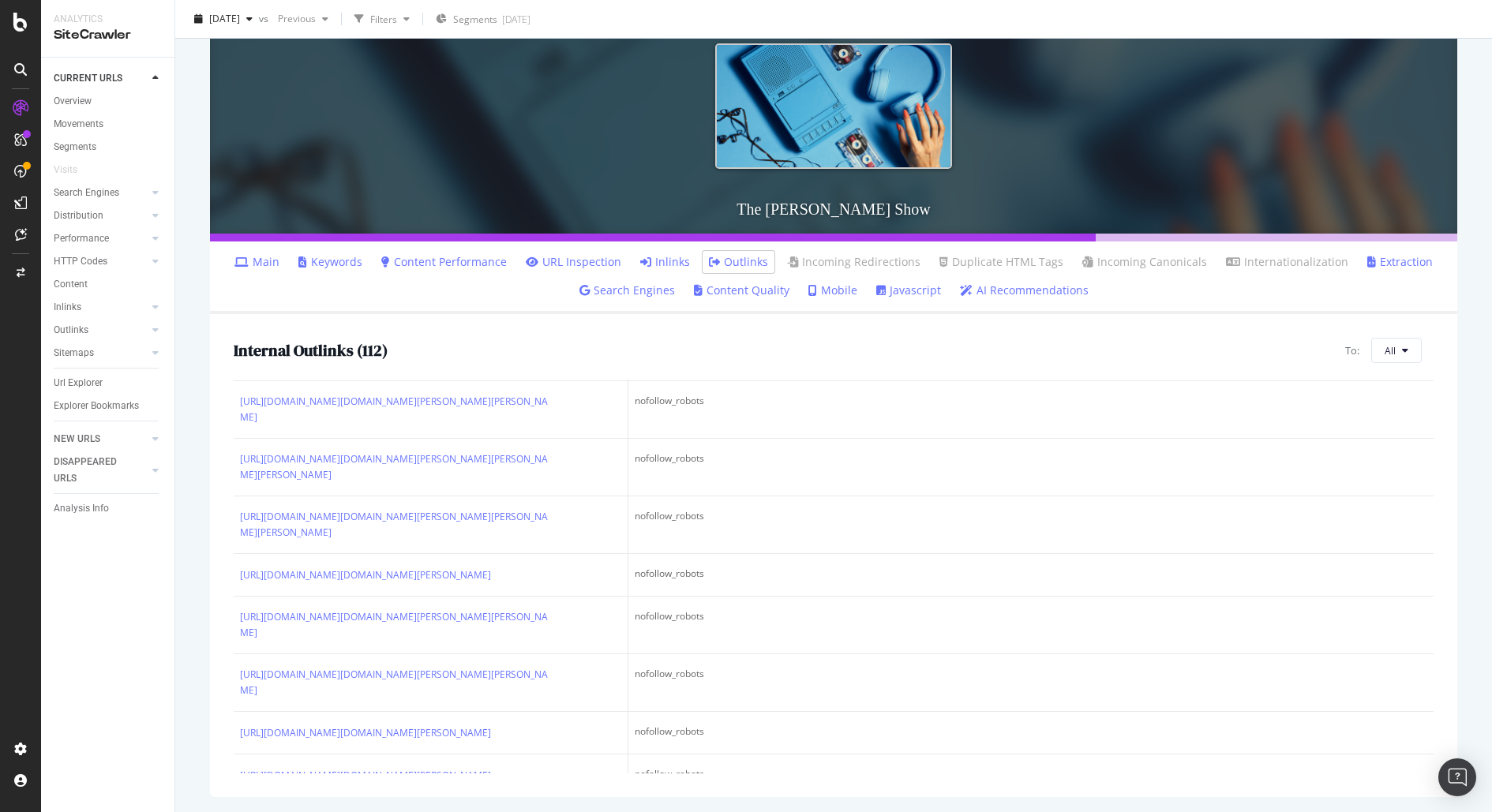
scroll to position [338, 0]
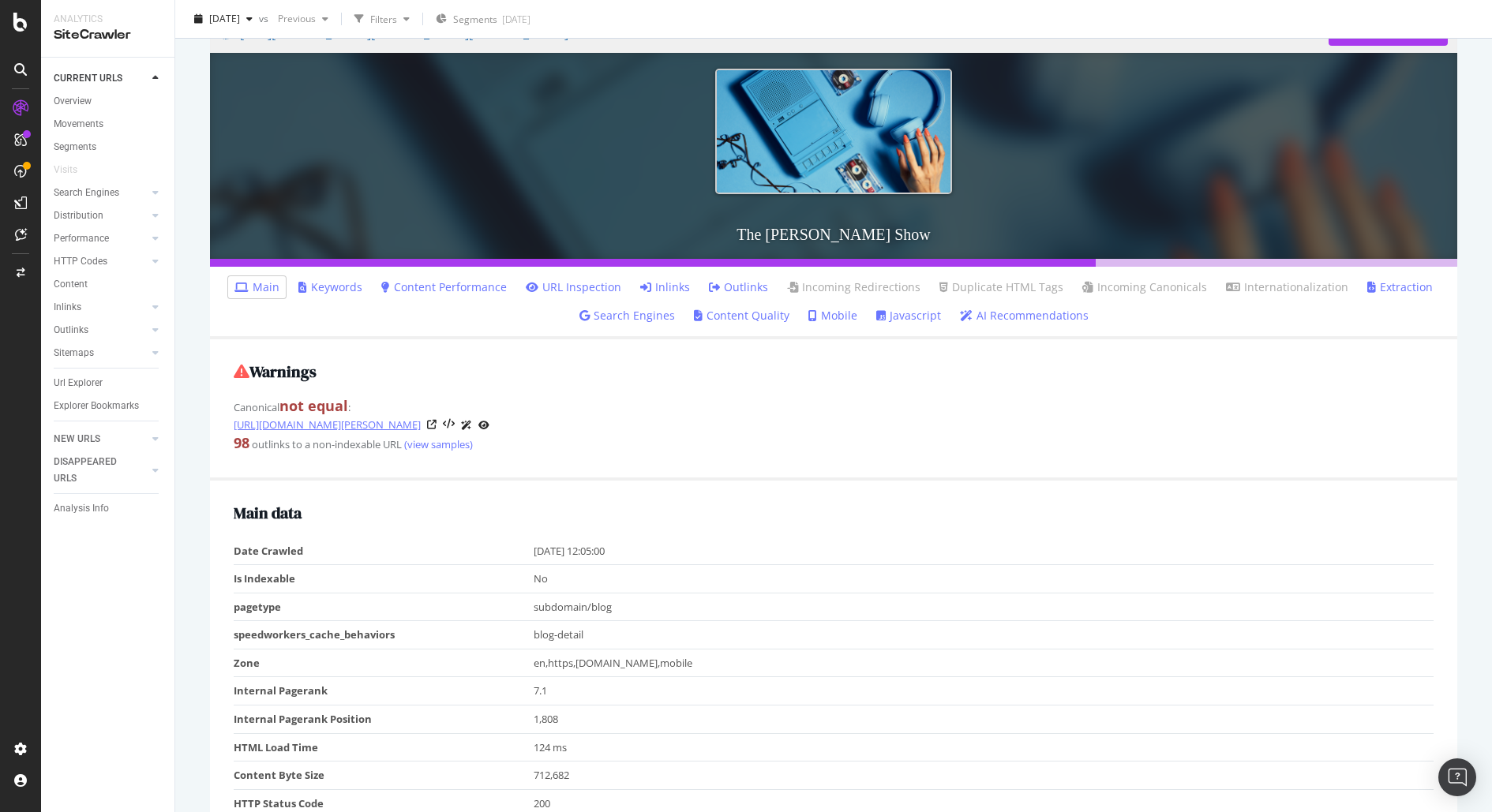
scroll to position [156, 0]
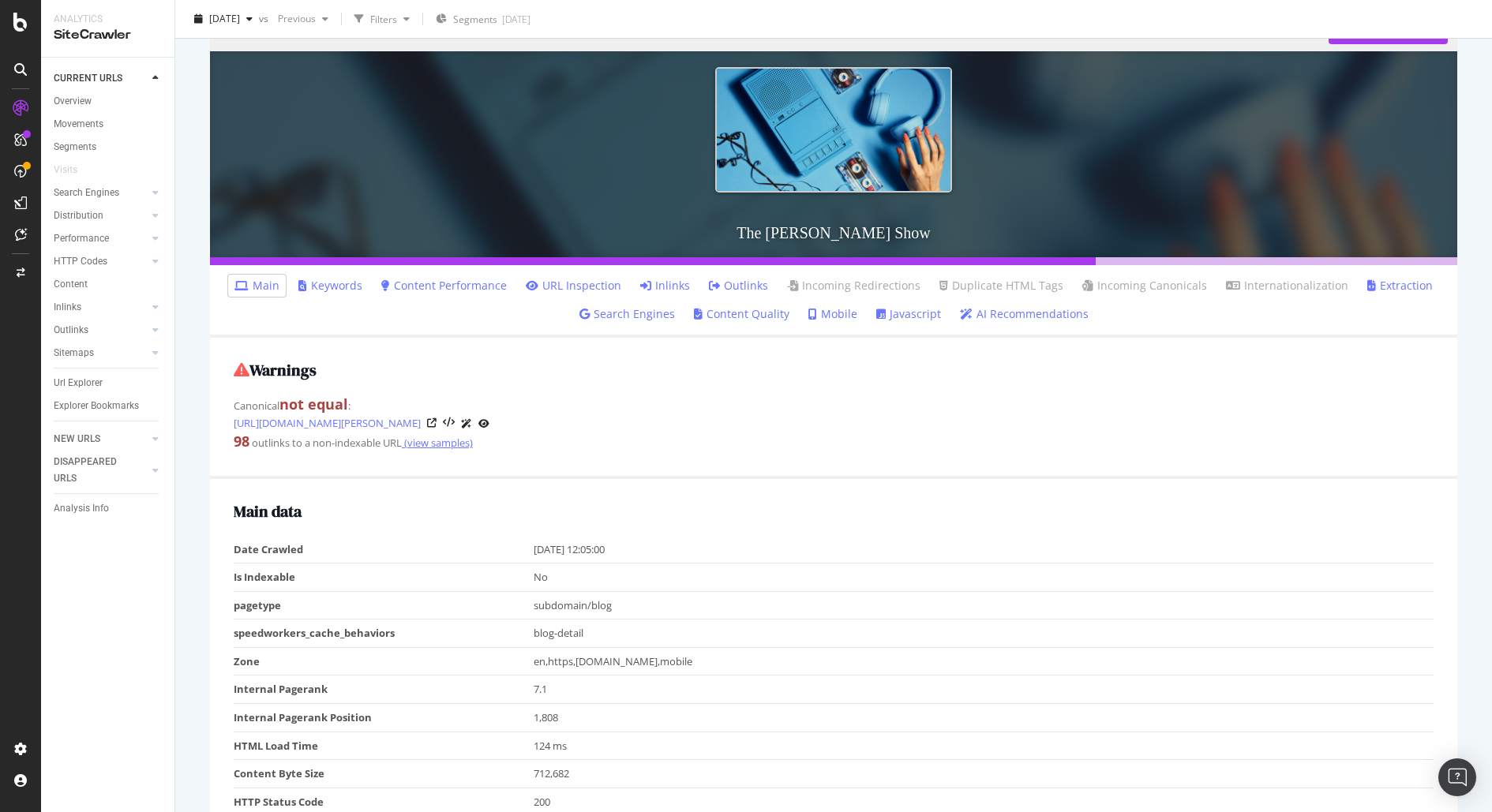
click at [438, 442] on link "(view samples)" at bounding box center [437, 442] width 71 height 15
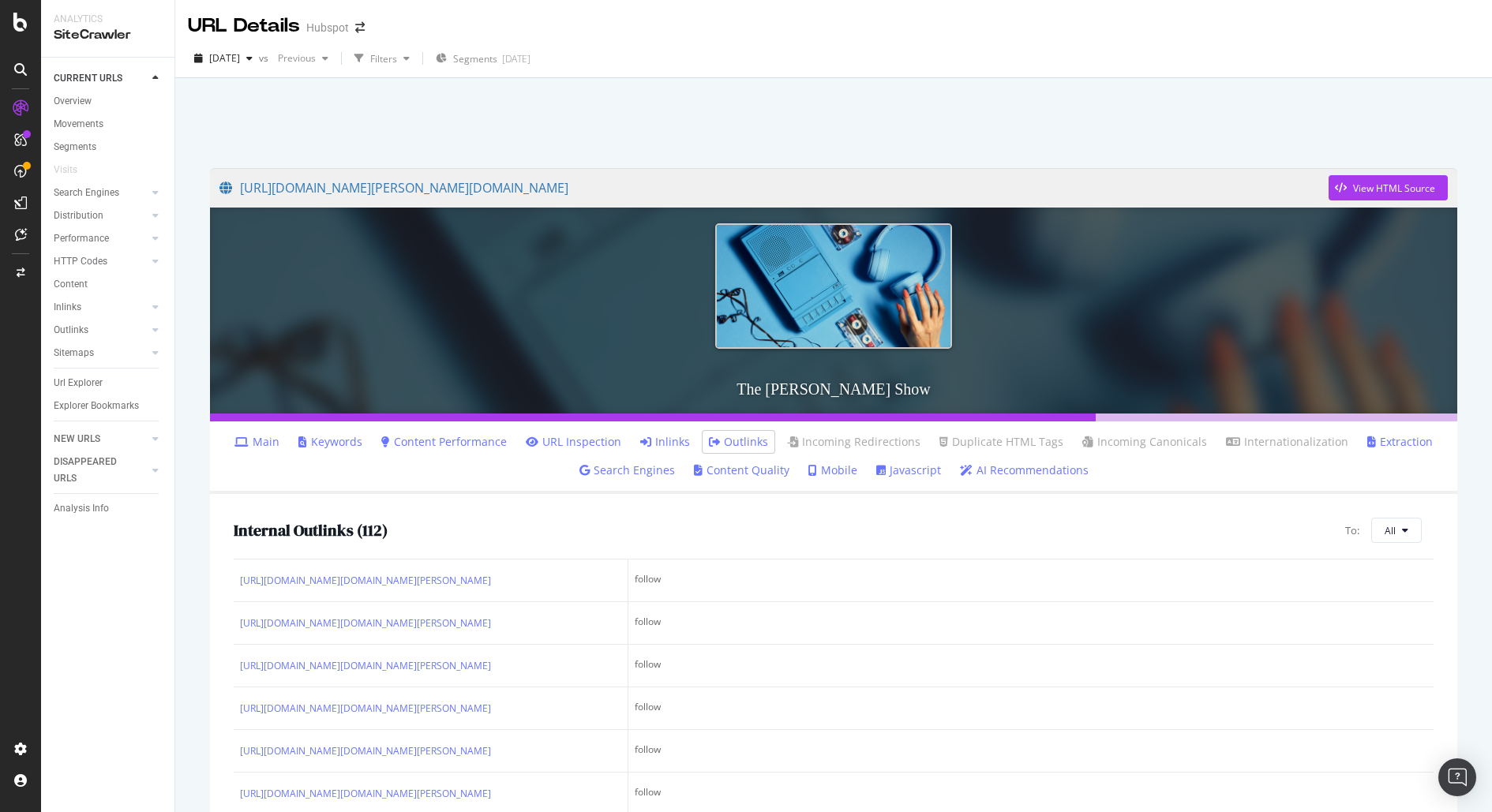
scroll to position [1198, 0]
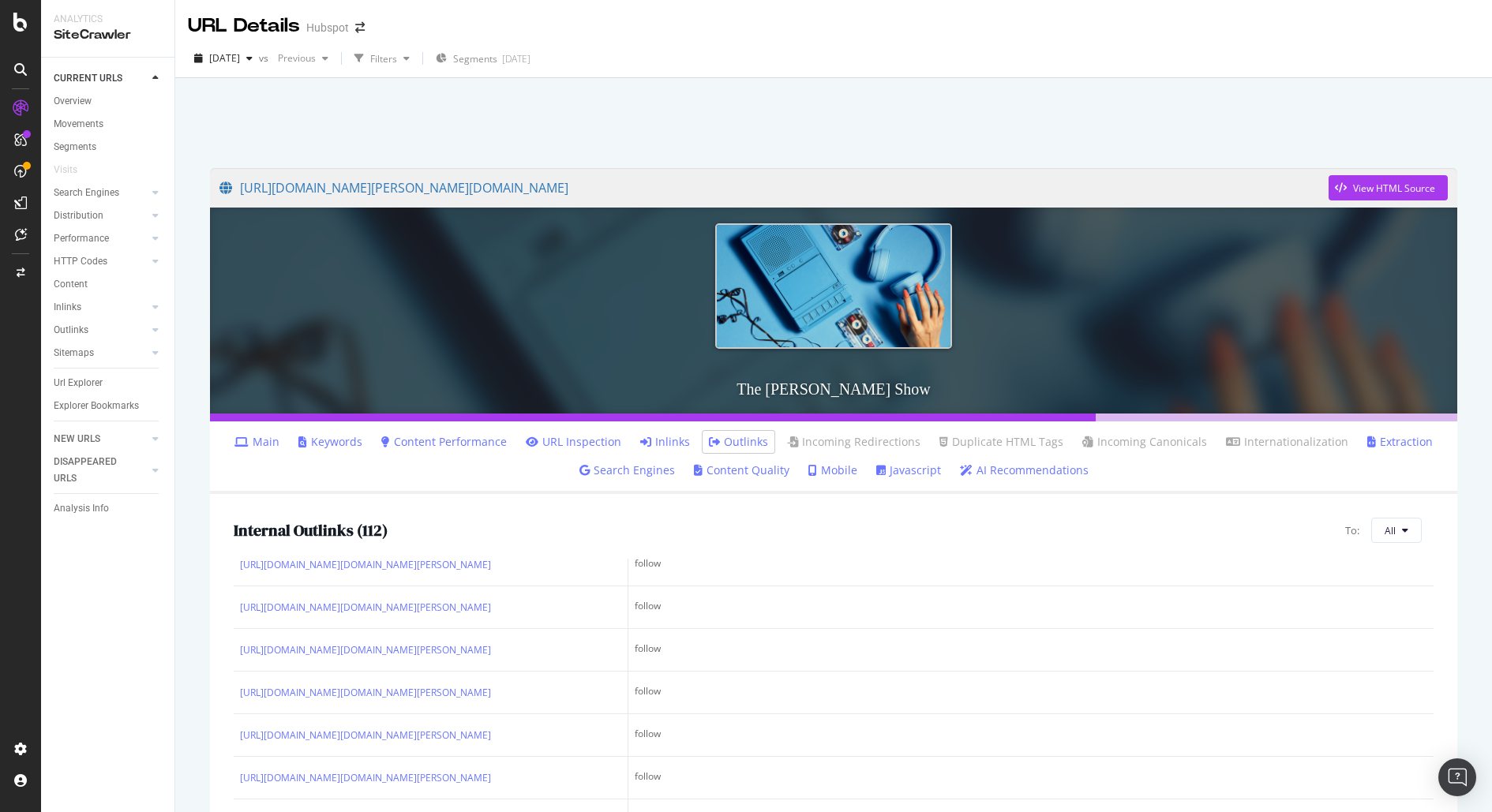
drag, startPoint x: 369, startPoint y: 613, endPoint x: 830, endPoint y: 1, distance: 766.2
click at [0, 0] on div "Analytics SiteCrawler CURRENT URLS Overview Movements Segments Visits Search En…" at bounding box center [746, 406] width 1492 height 812
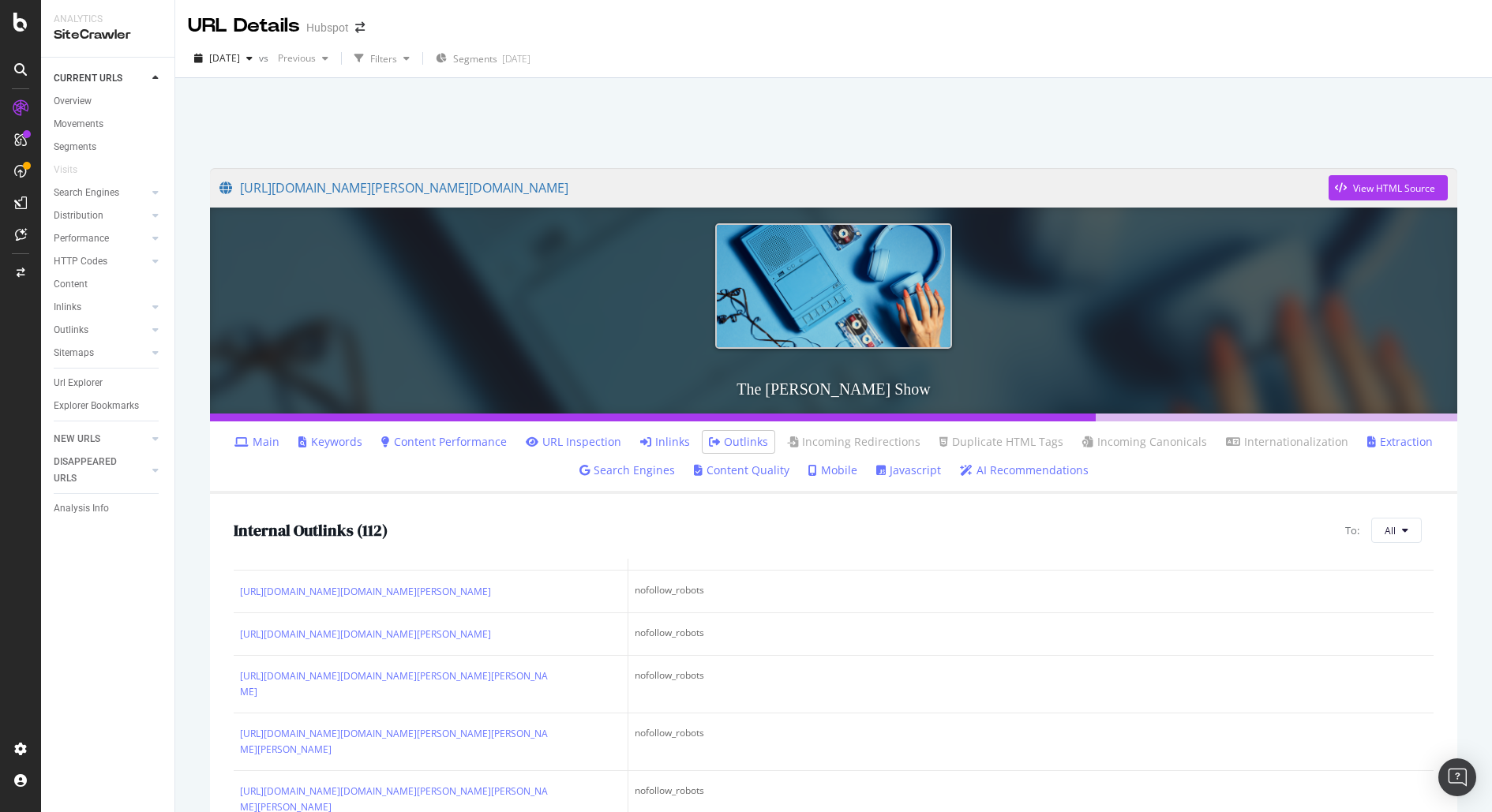
scroll to position [0, 0]
